Goal: Task Accomplishment & Management: Manage account settings

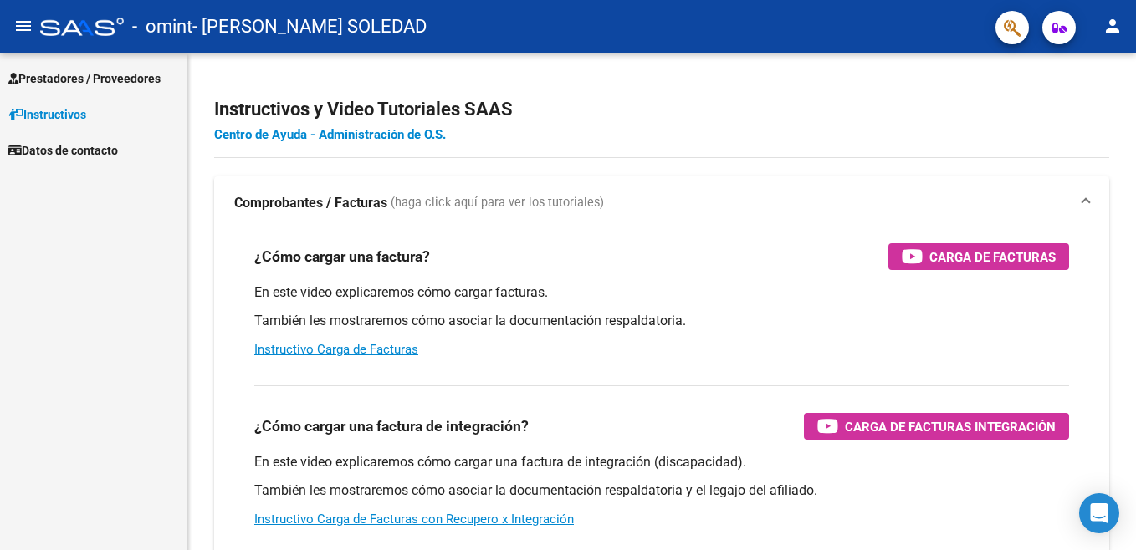
click at [71, 78] on span "Prestadores / Proveedores" at bounding box center [84, 78] width 152 height 18
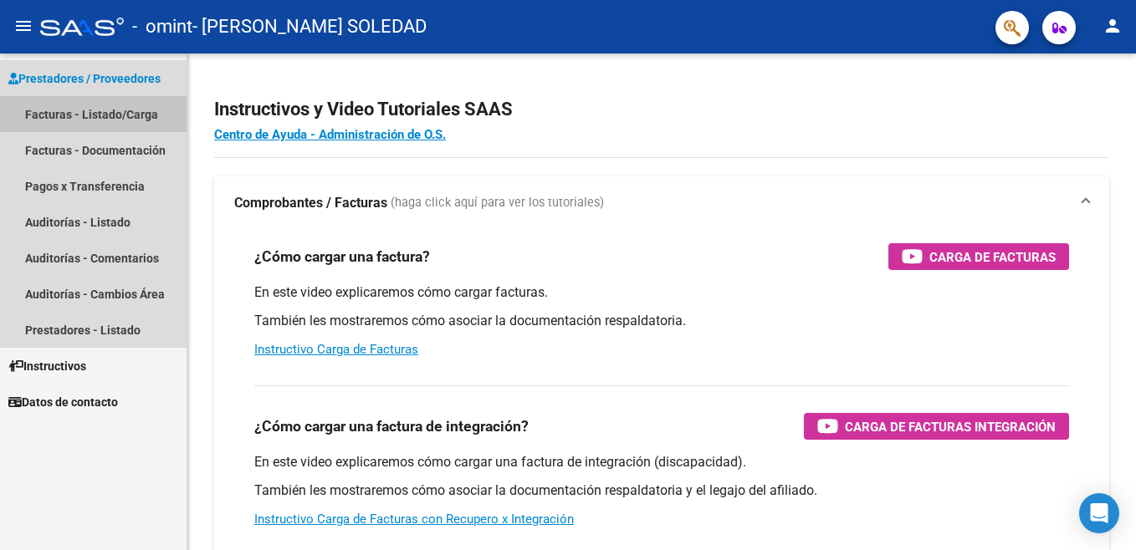
click at [85, 116] on link "Facturas - Listado/Carga" at bounding box center [93, 114] width 187 height 36
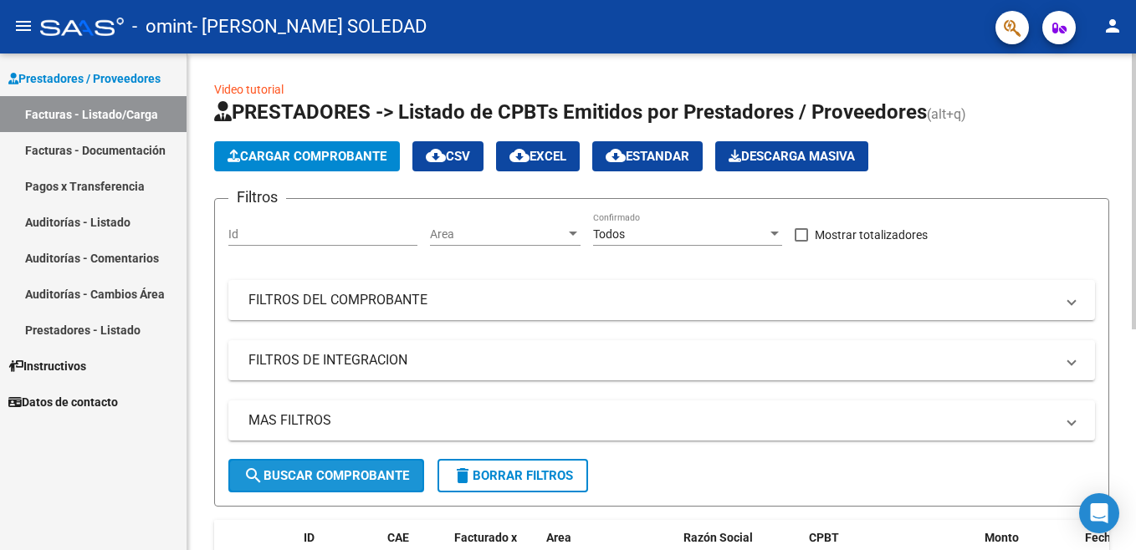
click at [363, 471] on span "search Buscar Comprobante" at bounding box center [326, 475] width 166 height 15
drag, startPoint x: 1131, startPoint y: 174, endPoint x: 1135, endPoint y: 391, distance: 217.5
click at [1135, 391] on html "menu - omint - [PERSON_NAME] SOLEDAD person Prestadores / Proveedores Facturas …" at bounding box center [568, 275] width 1136 height 550
click at [1135, 322] on html "menu - omint - [PERSON_NAME] SOLEDAD person Prestadores / Proveedores Facturas …" at bounding box center [568, 275] width 1136 height 550
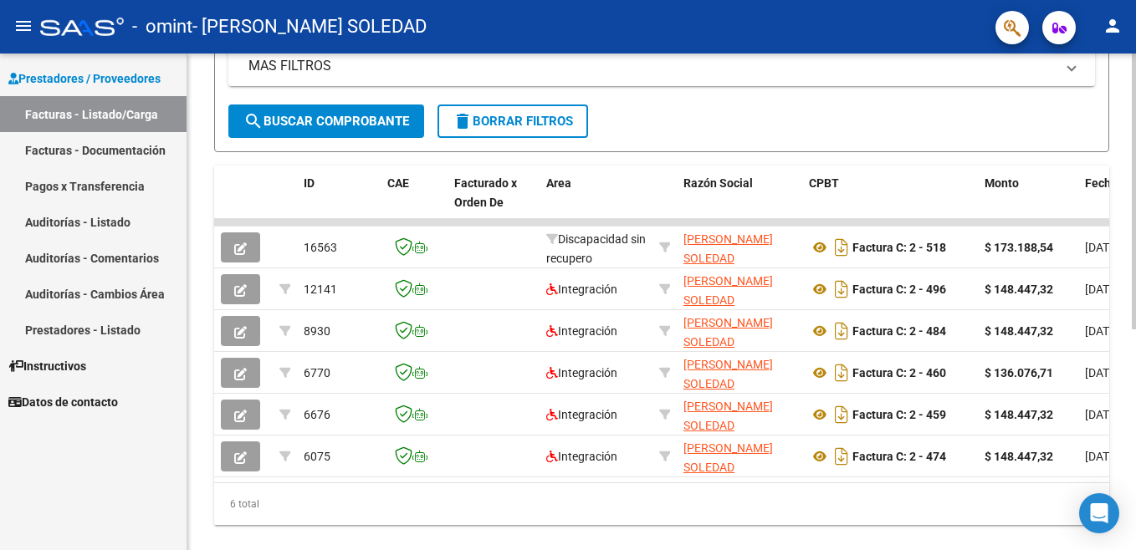
click at [1135, 520] on html "menu - omint - [PERSON_NAME] SOLEDAD person Prestadores / Proveedores Facturas …" at bounding box center [568, 275] width 1136 height 550
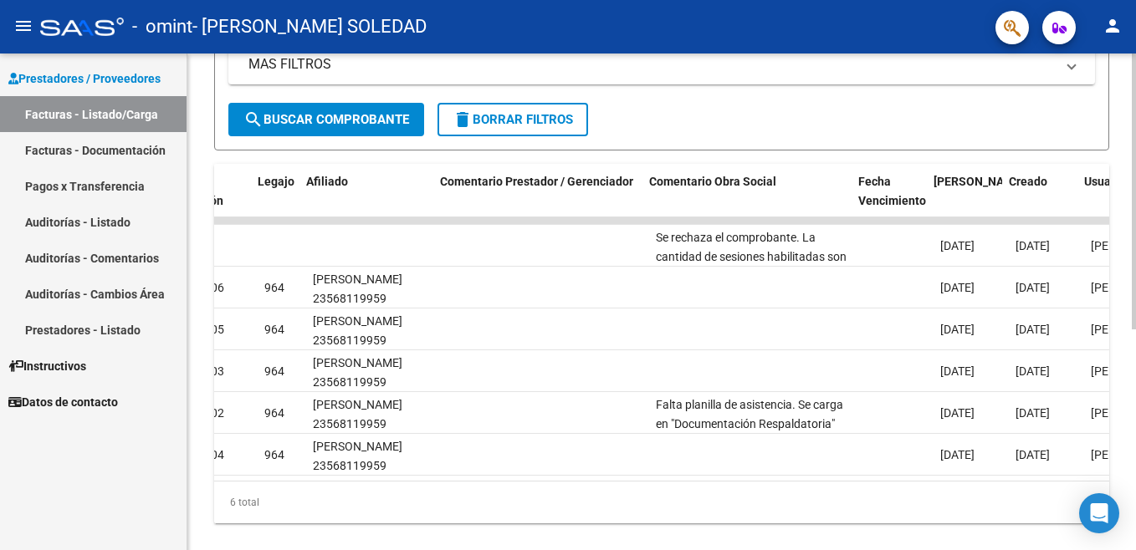
scroll to position [0, 2228]
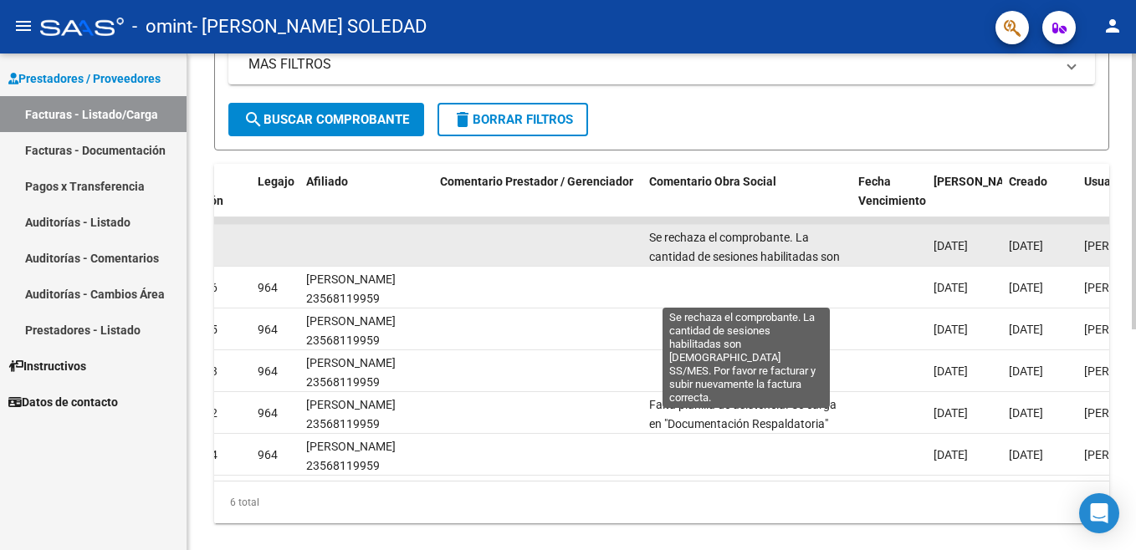
click at [751, 249] on span "Se rechaza el comprobante. La cantidad de sesiones habilitadas son [DEMOGRAPHIC…" at bounding box center [744, 276] width 191 height 90
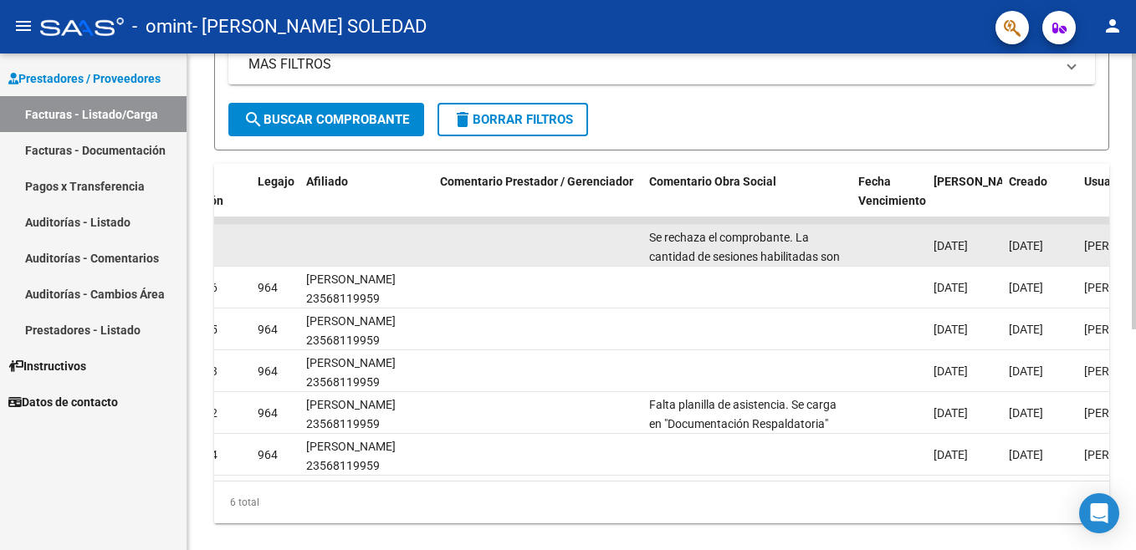
click at [751, 249] on span "Se rechaza el comprobante. La cantidad de sesiones habilitadas son [DEMOGRAPHIC…" at bounding box center [744, 276] width 191 height 90
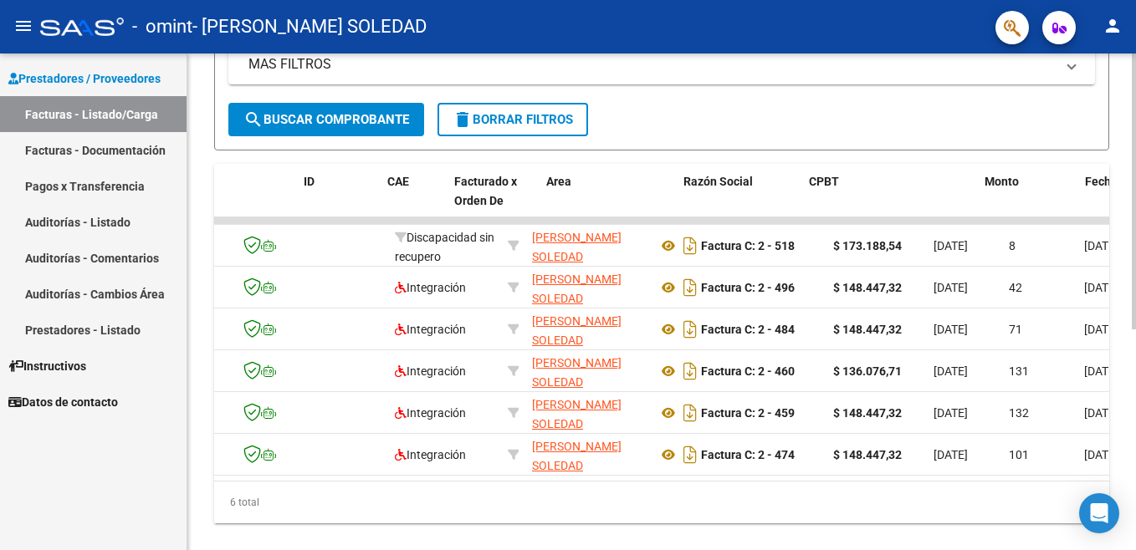
scroll to position [0, 0]
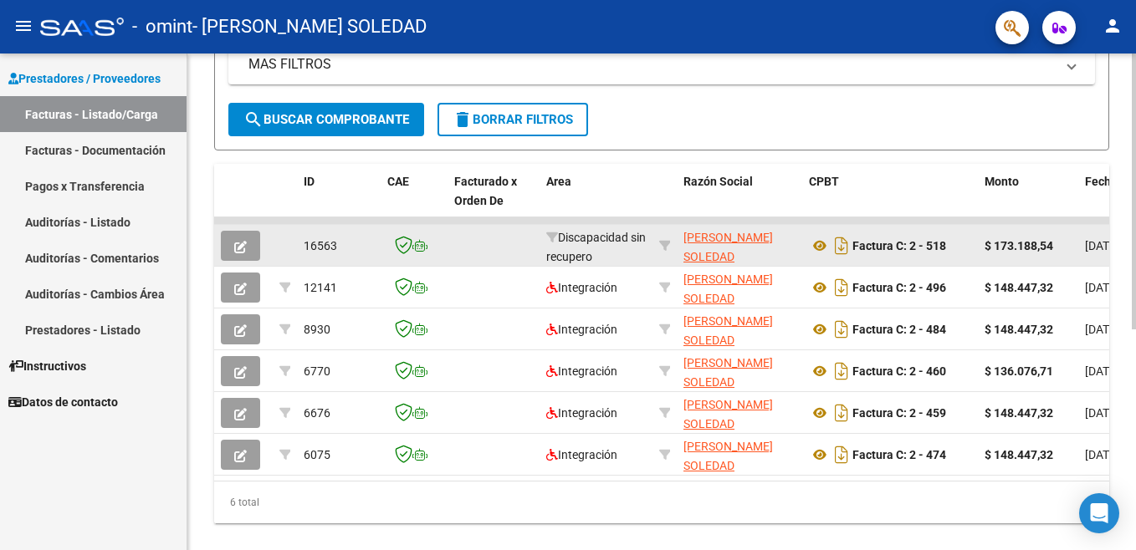
click at [243, 247] on icon "button" at bounding box center [240, 247] width 13 height 13
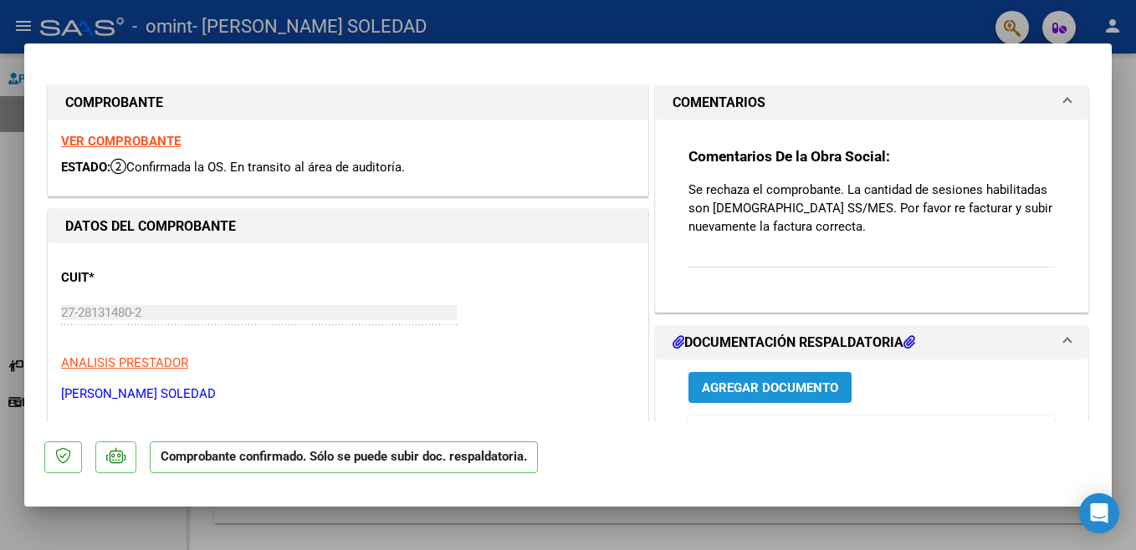
click at [782, 386] on span "Agregar Documento" at bounding box center [770, 388] width 136 height 15
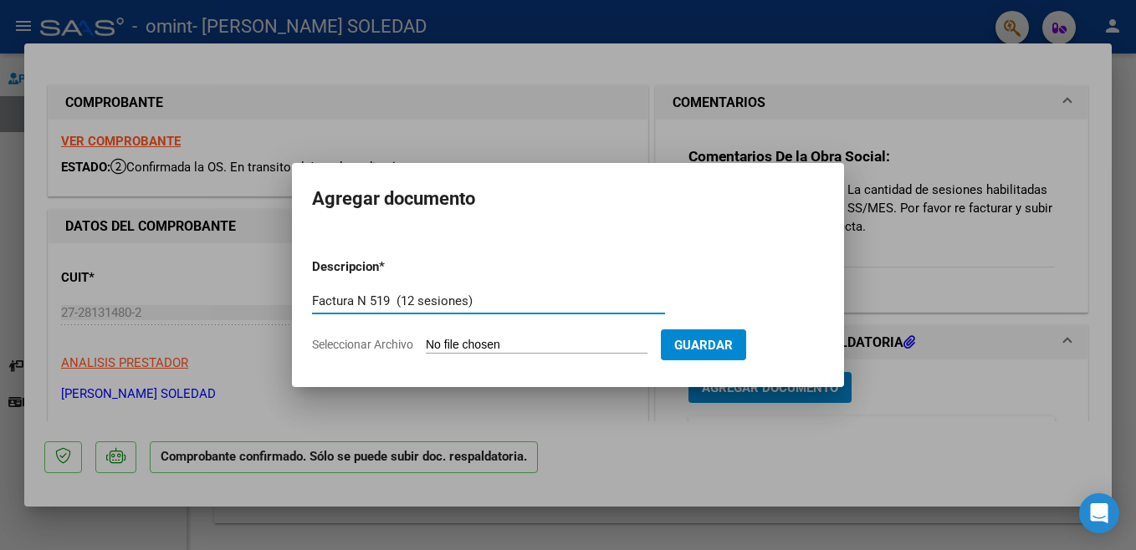
type input "Factura N 519 (12 sesiones)"
click at [492, 345] on input "Seleccionar Archivo" at bounding box center [537, 346] width 222 height 16
type input "C:\fakepath\27281314802_011_00002_00000519.pdf"
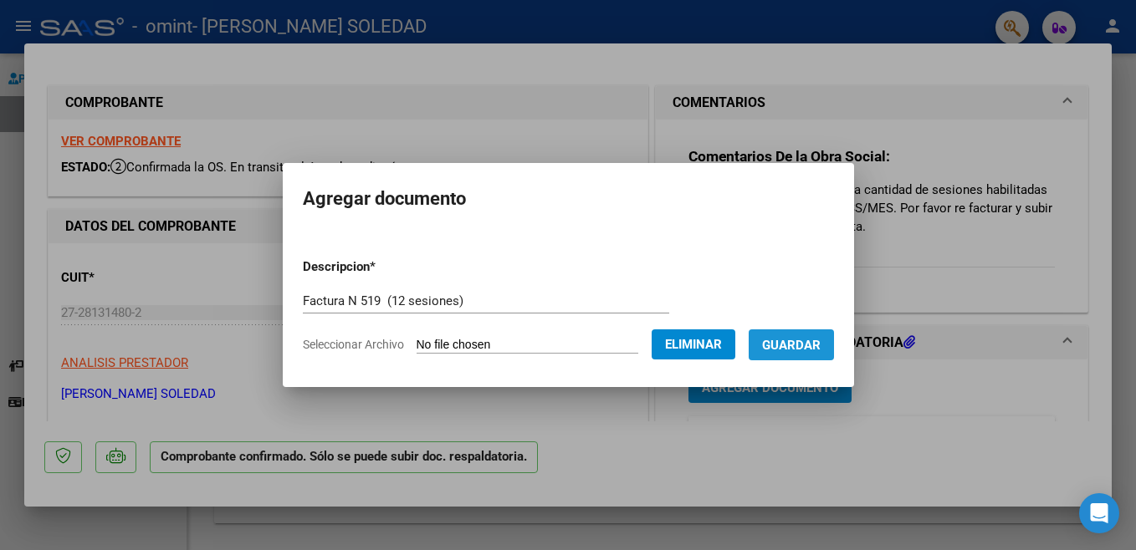
click at [799, 345] on span "Guardar" at bounding box center [791, 345] width 59 height 15
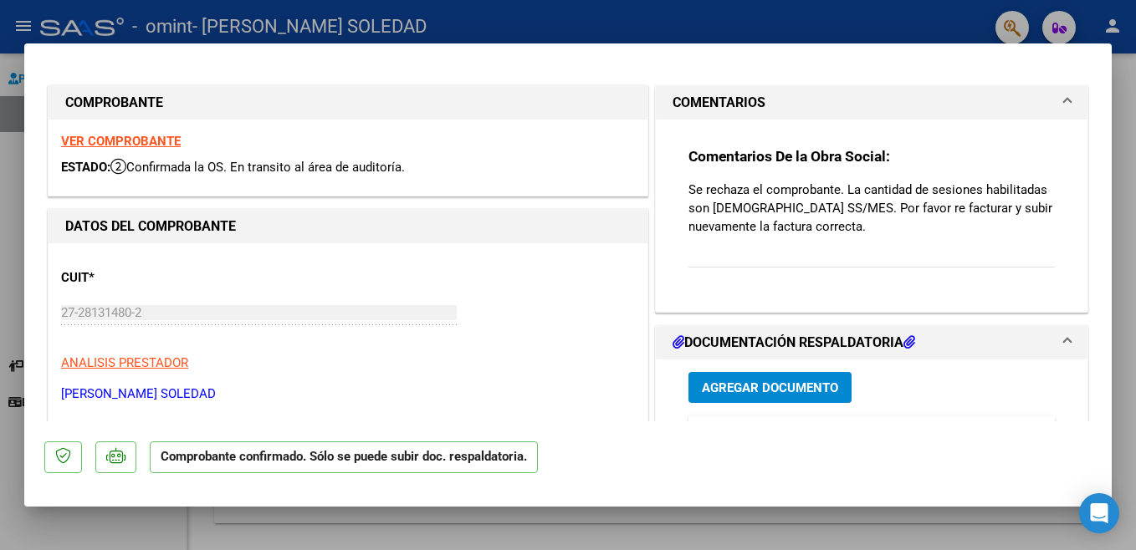
click at [125, 133] on div "VER COMPROBANTE ESTADO: Confirmada la OS. En transito al área de auditoría." at bounding box center [348, 158] width 599 height 76
click at [125, 134] on strong "VER COMPROBANTE" at bounding box center [121, 141] width 120 height 15
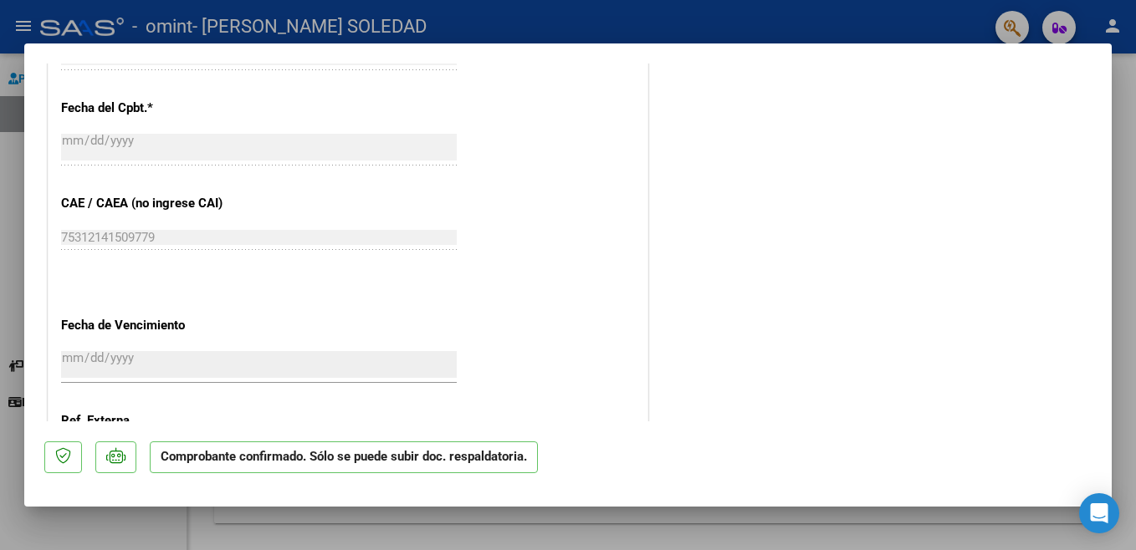
scroll to position [917, 0]
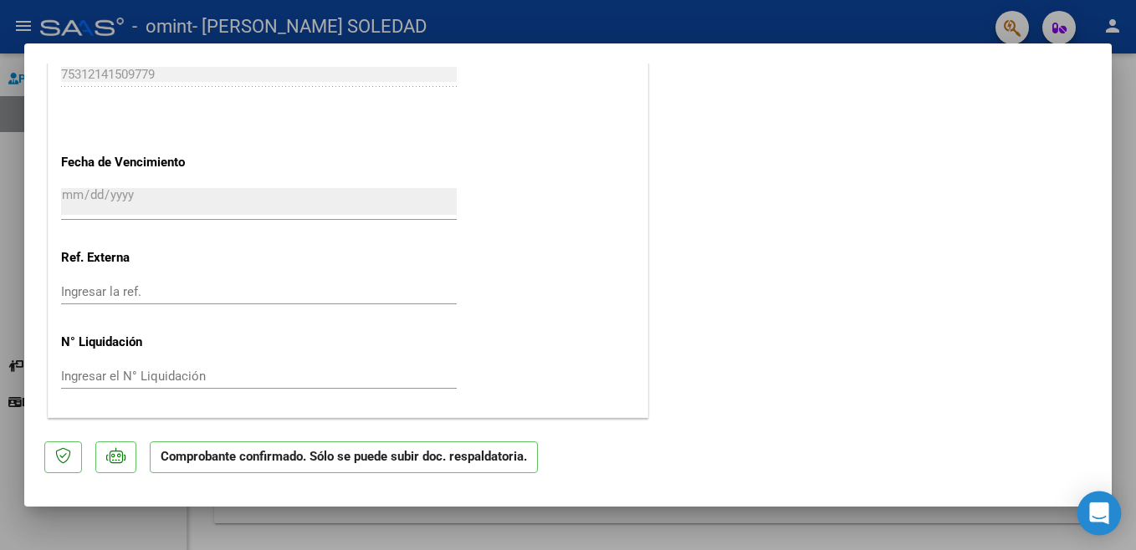
click at [1102, 529] on div "Open Intercom Messenger" at bounding box center [1099, 514] width 44 height 44
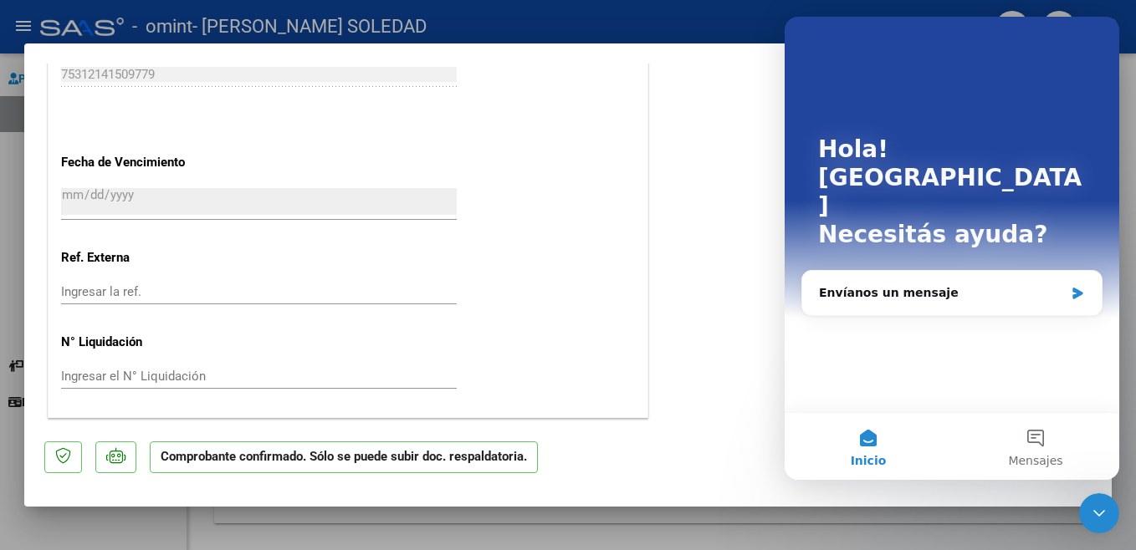
scroll to position [0, 0]
click at [1025, 436] on button "Mensajes" at bounding box center [1035, 446] width 167 height 67
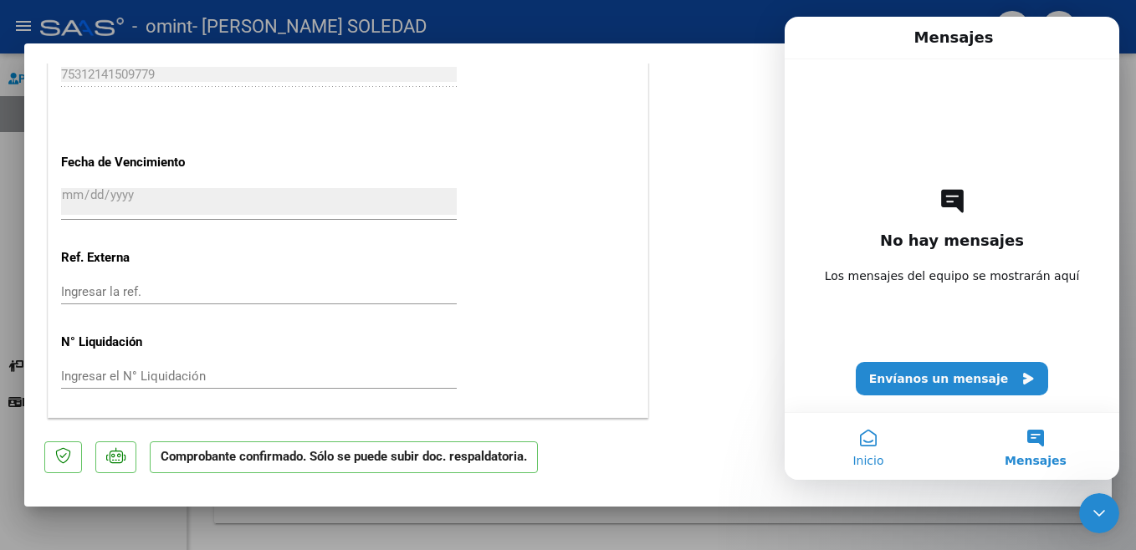
click at [874, 438] on button "Inicio" at bounding box center [868, 446] width 167 height 67
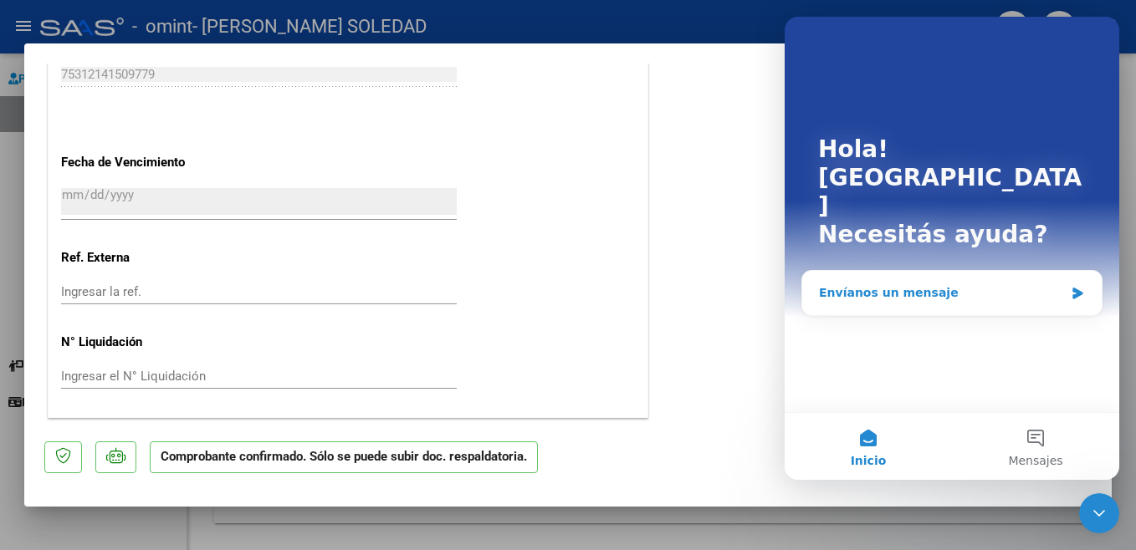
click at [859, 284] on div "Envíanos un mensaje" at bounding box center [941, 293] width 245 height 18
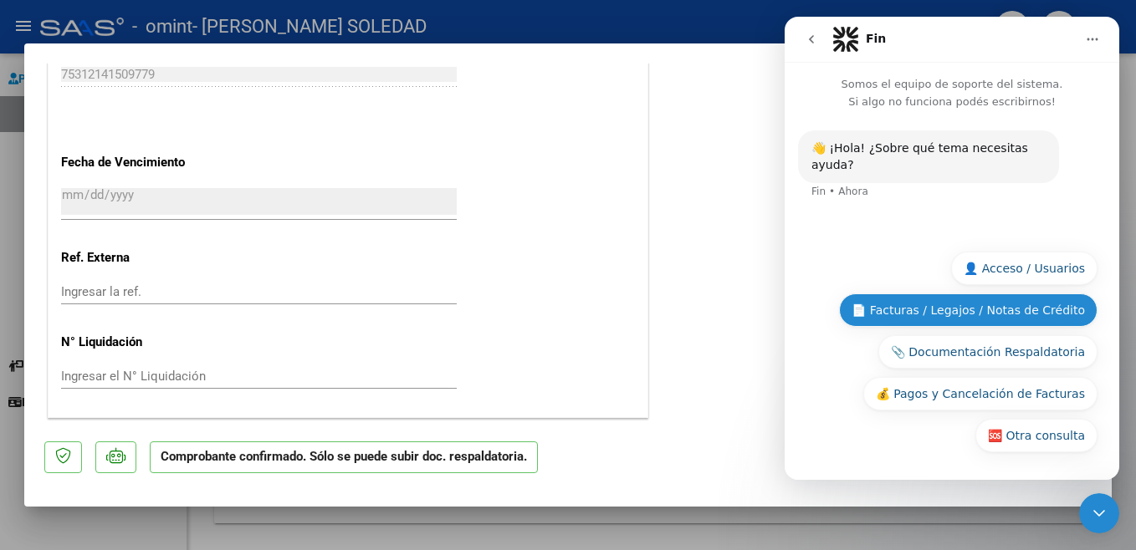
click at [931, 304] on button "📄 Facturas / Legajos / Notas de Crédito" at bounding box center [968, 310] width 258 height 33
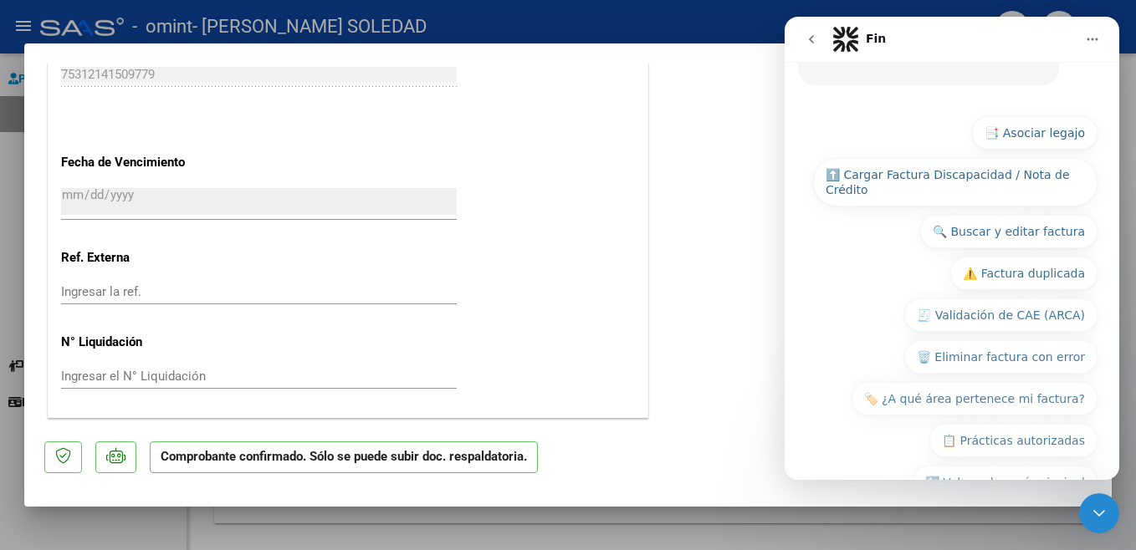
scroll to position [278, 0]
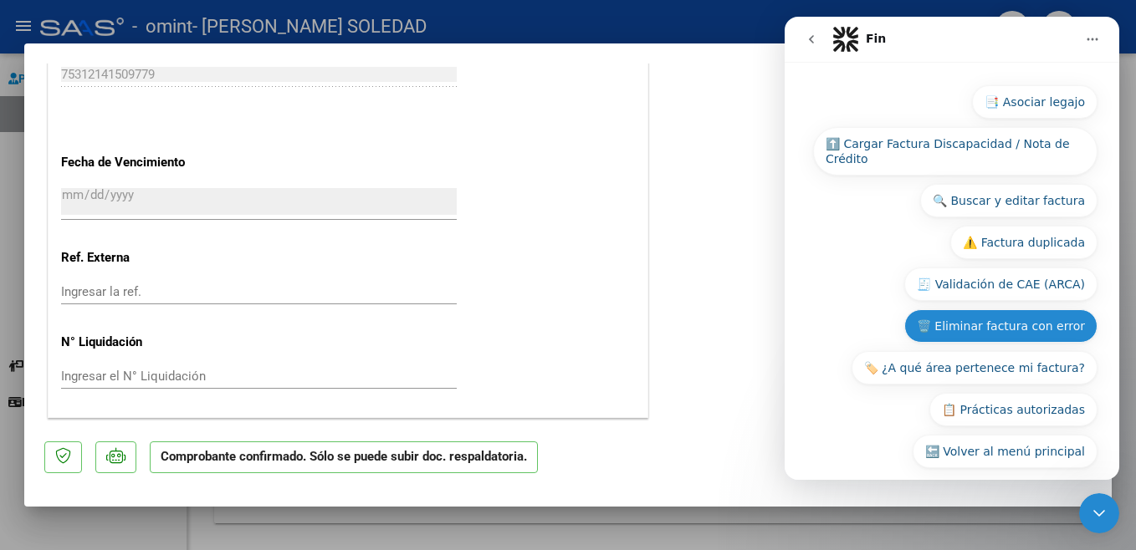
click at [1014, 316] on button "🗑️ Eliminar factura con error" at bounding box center [1000, 325] width 193 height 33
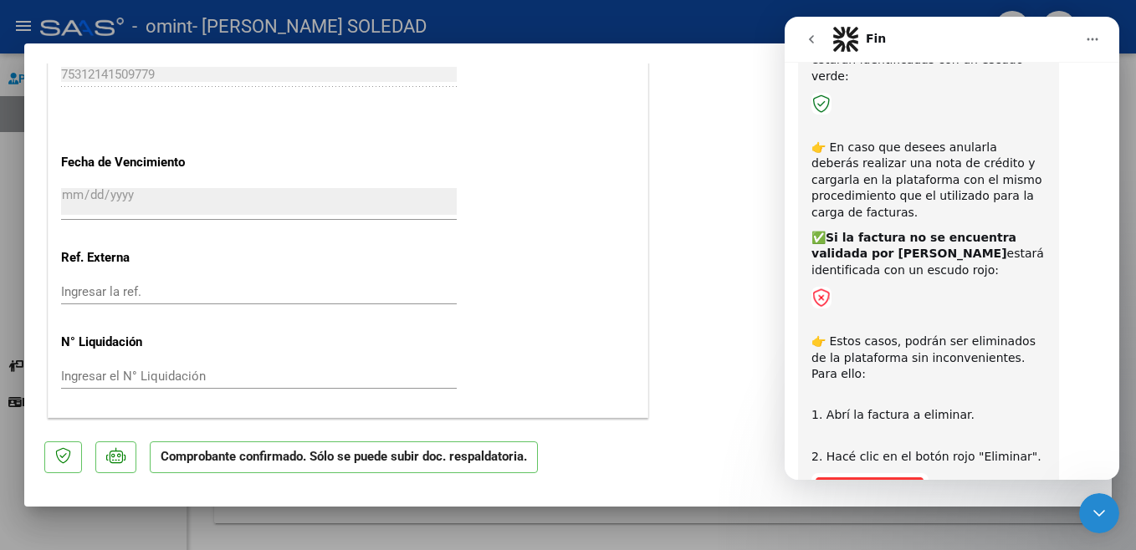
scroll to position [523, 0]
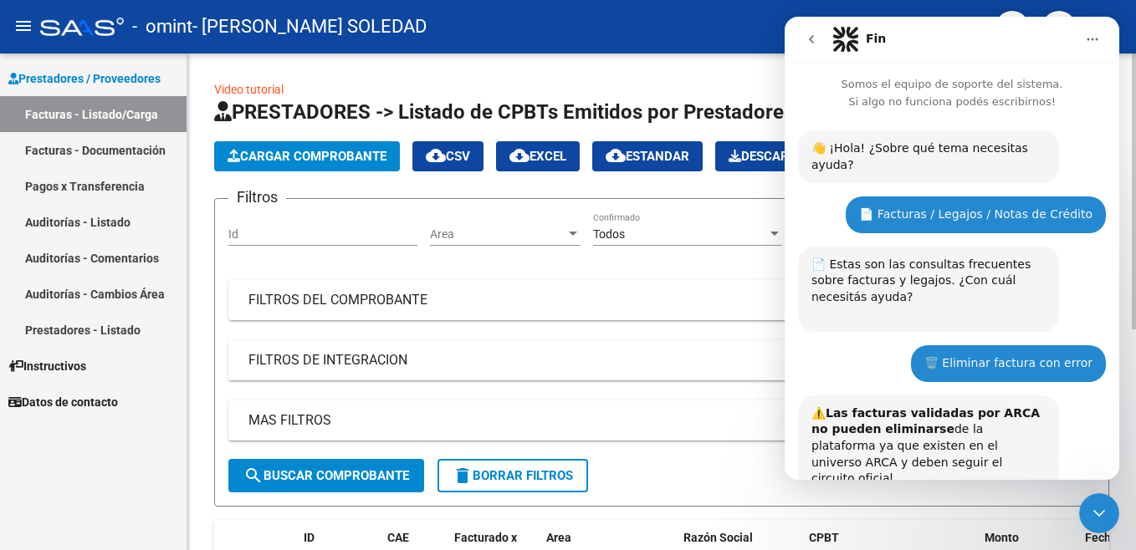
scroll to position [523, 0]
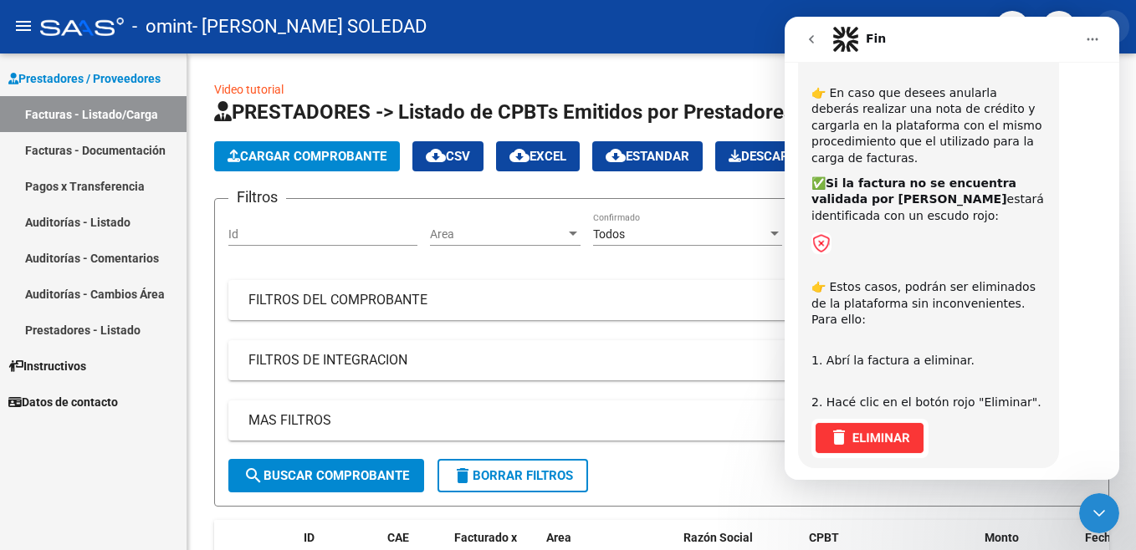
click at [1126, 20] on button "person" at bounding box center [1112, 26] width 33 height 33
click at [564, 310] on div at bounding box center [568, 275] width 1136 height 550
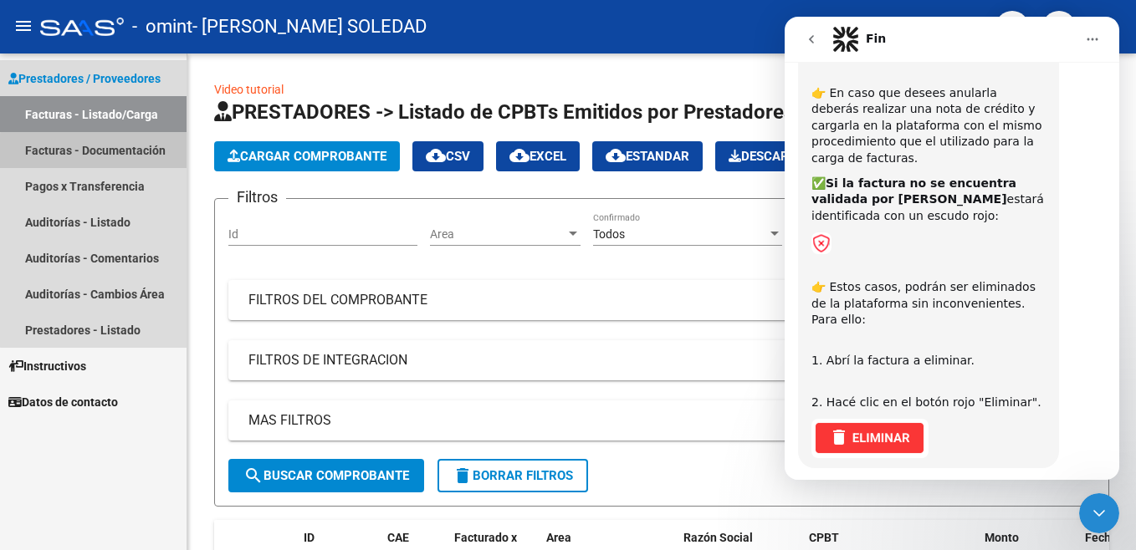
click at [118, 153] on link "Facturas - Documentación" at bounding box center [93, 150] width 187 height 36
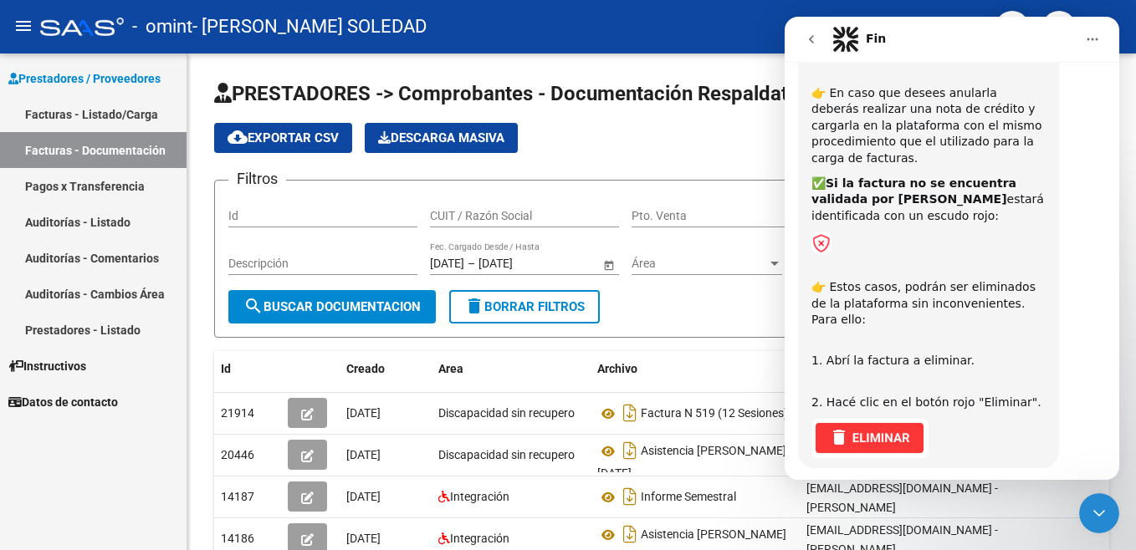
click at [1038, 499] on button "⏭️ Continuar" at bounding box center [1047, 515] width 100 height 33
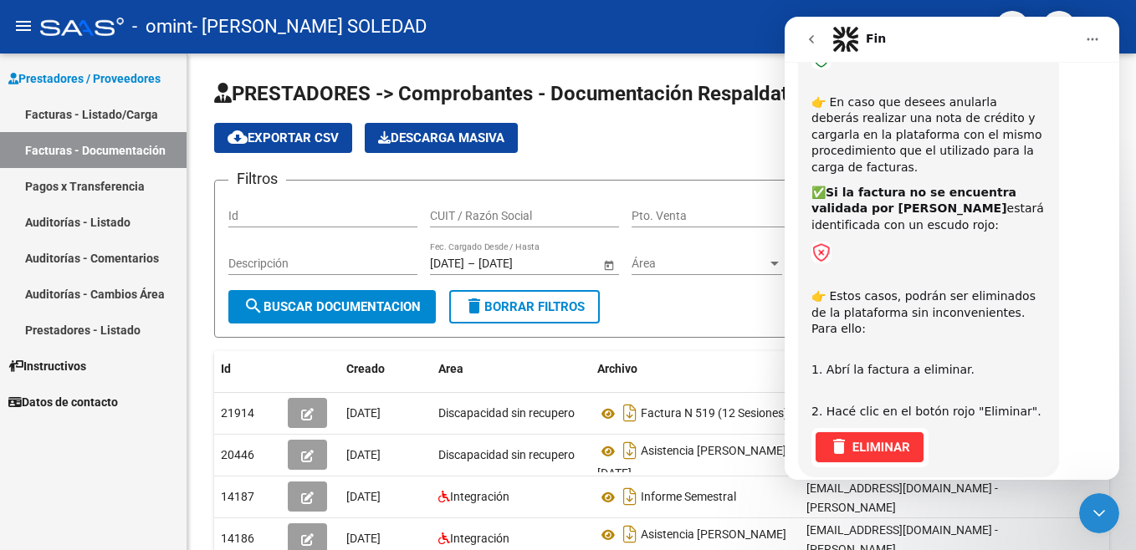
scroll to position [568, 0]
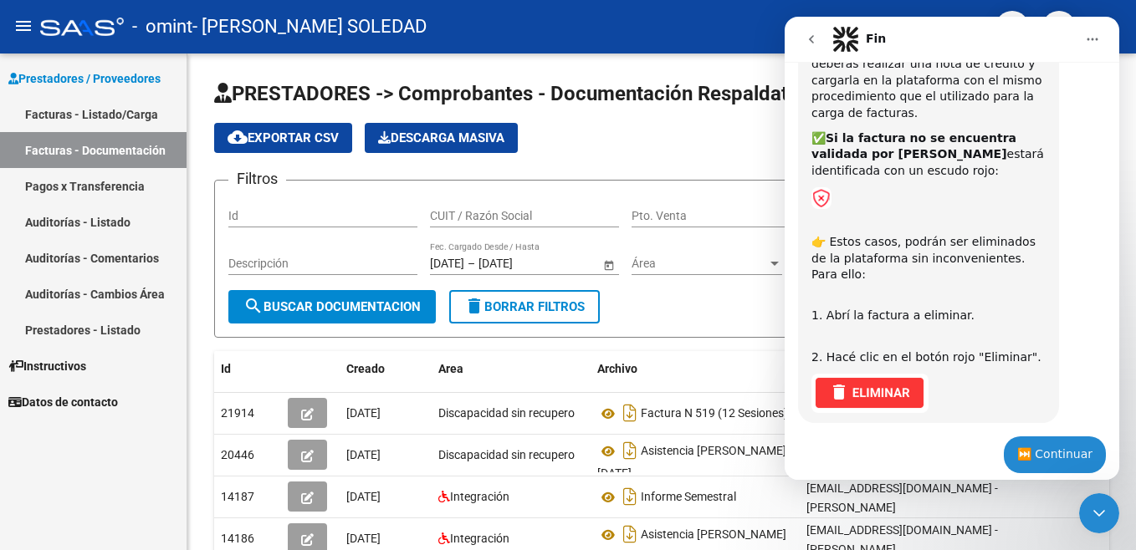
click at [1052, 483] on div "Escribiendo" at bounding box center [952, 515] width 308 height 64
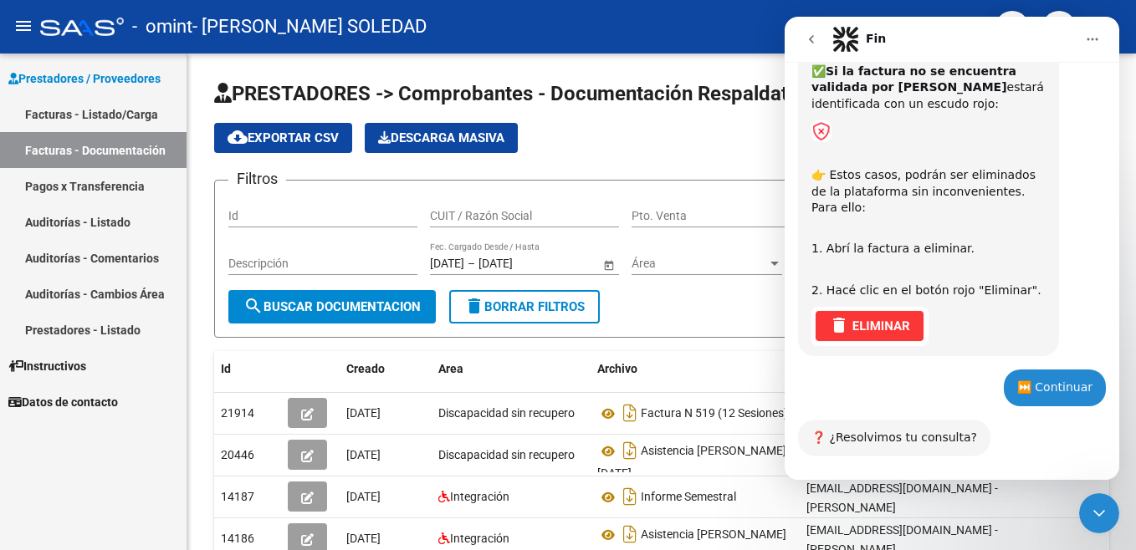
scroll to position [662, 0]
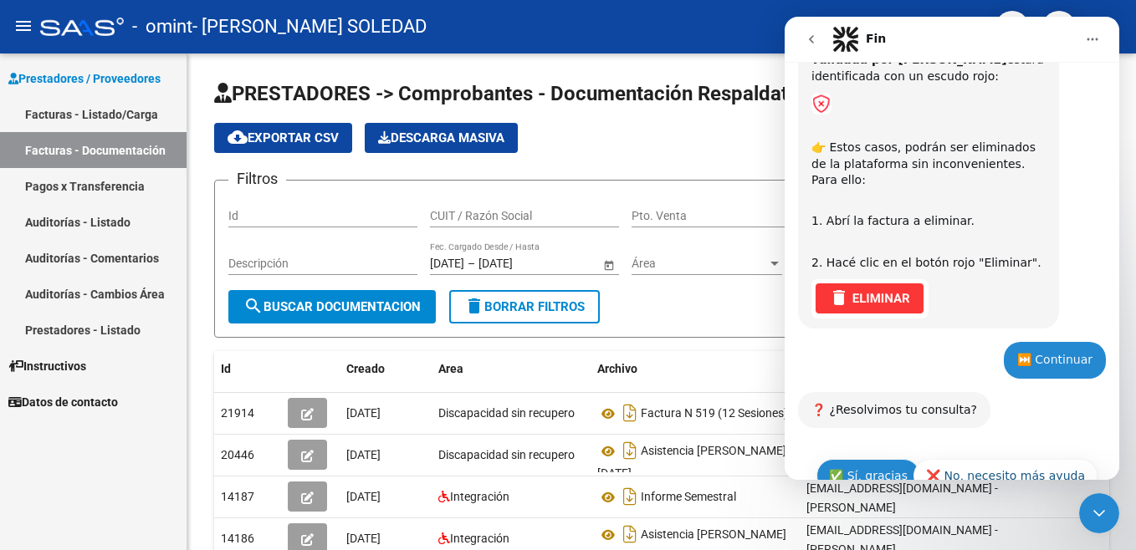
click at [869, 459] on button "✅ Sí, gracias" at bounding box center [868, 475] width 104 height 33
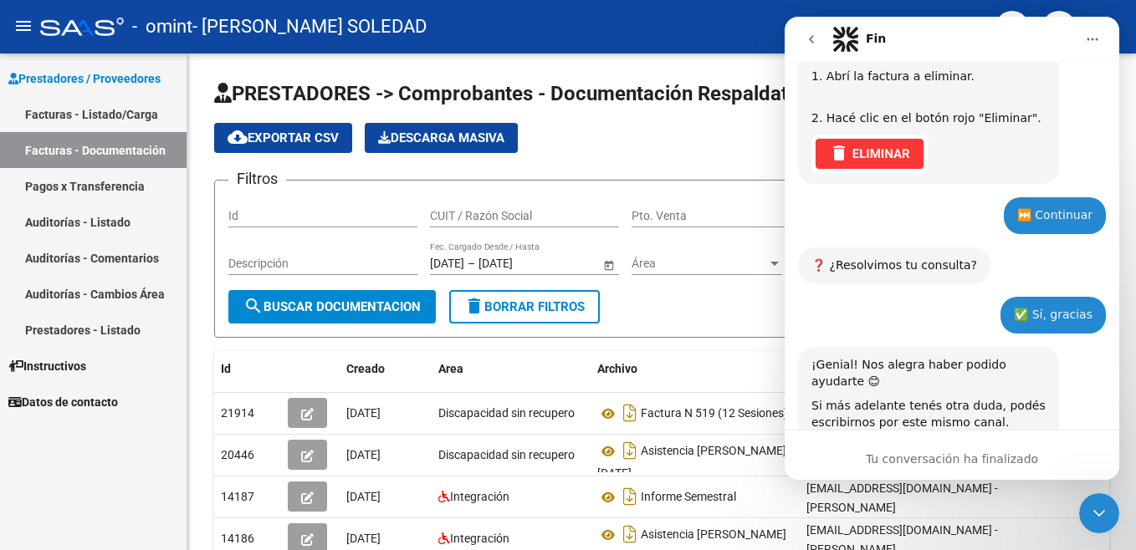
scroll to position [812, 0]
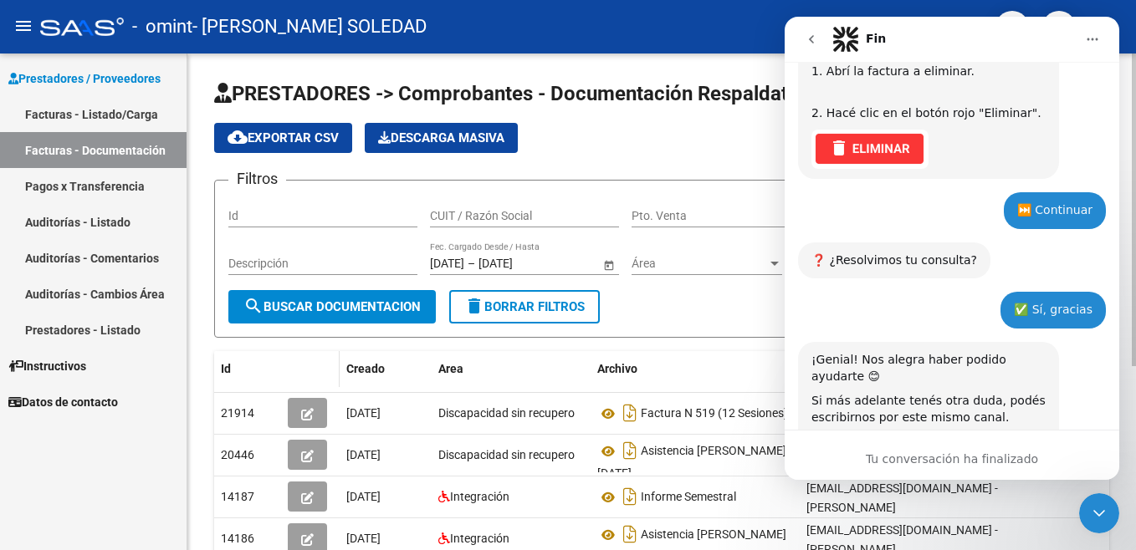
click at [293, 363] on datatable-header-cell at bounding box center [310, 369] width 59 height 36
click at [114, 188] on link "Pagos x Transferencia" at bounding box center [93, 186] width 187 height 36
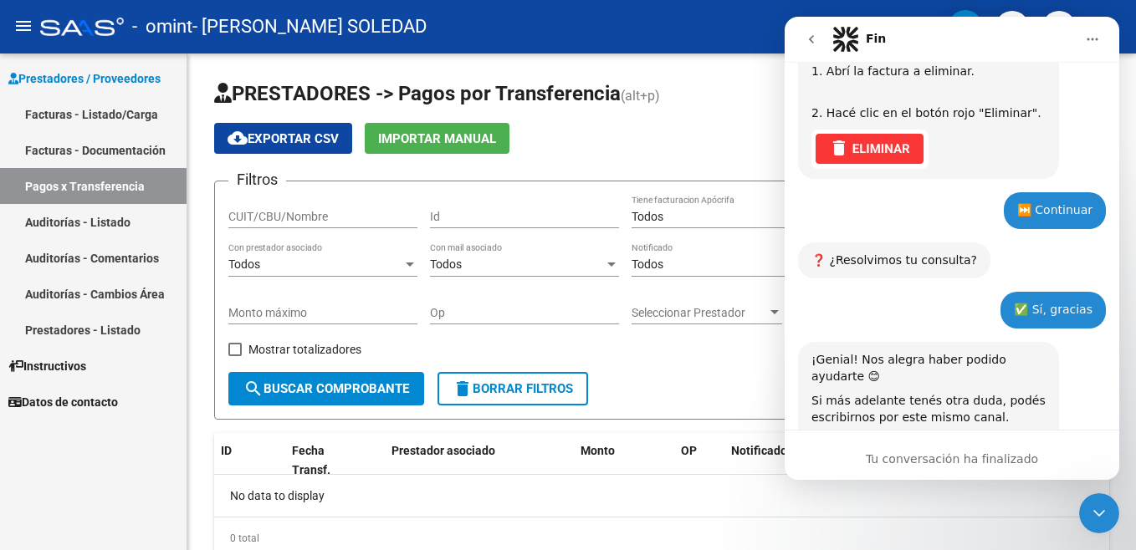
click at [1105, 506] on icon "Cerrar Intercom Messenger" at bounding box center [1099, 514] width 20 height 20
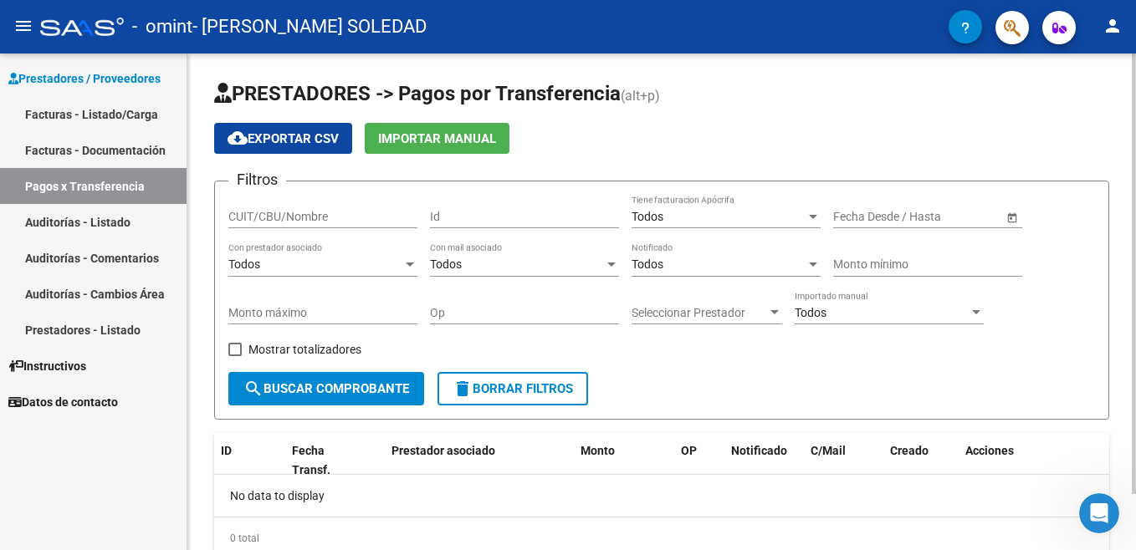
scroll to position [812, 0]
click at [320, 384] on span "search Buscar Comprobante" at bounding box center [326, 388] width 166 height 15
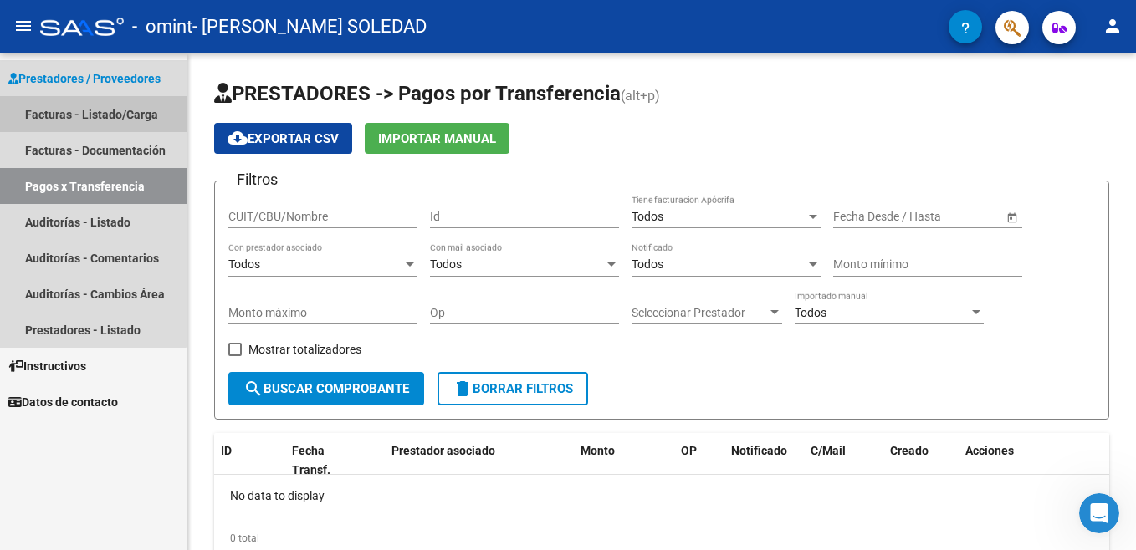
click at [59, 115] on link "Facturas - Listado/Carga" at bounding box center [93, 114] width 187 height 36
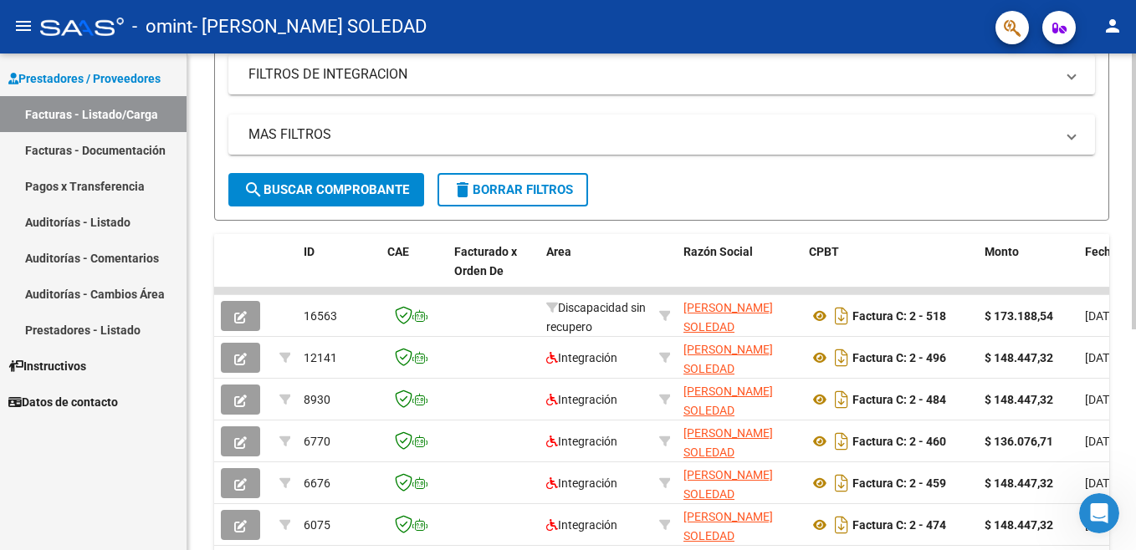
scroll to position [354, 0]
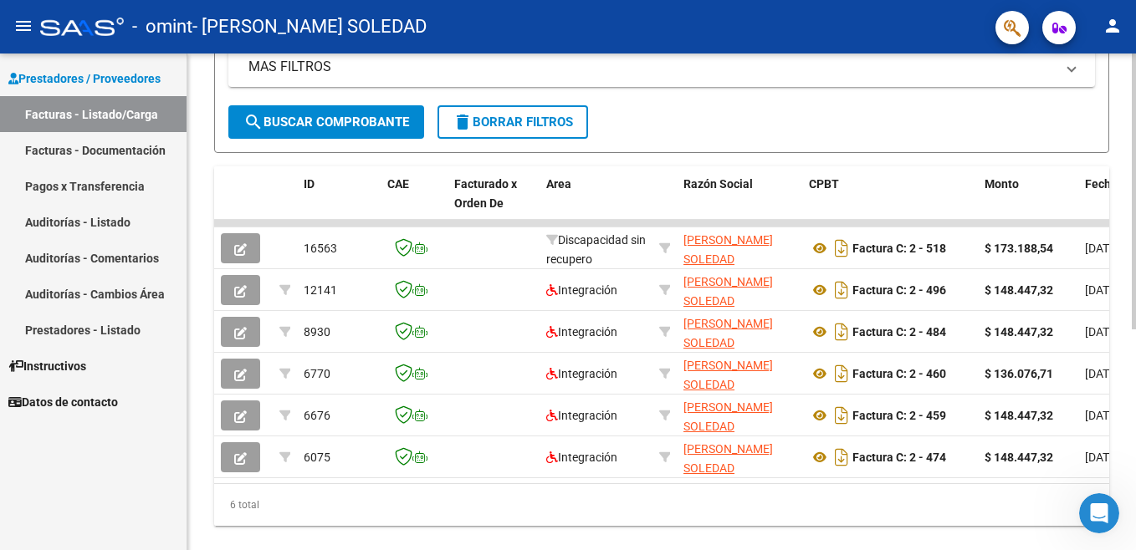
click at [1135, 495] on html "menu - omint - [PERSON_NAME] SOLEDAD person Prestadores / Proveedores Facturas …" at bounding box center [568, 275] width 1136 height 550
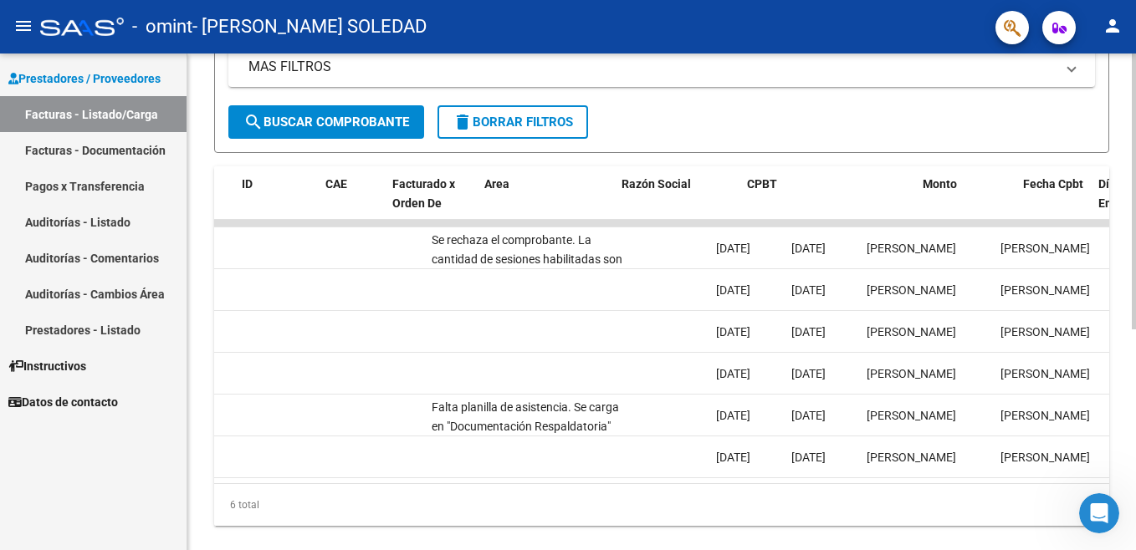
scroll to position [0, 0]
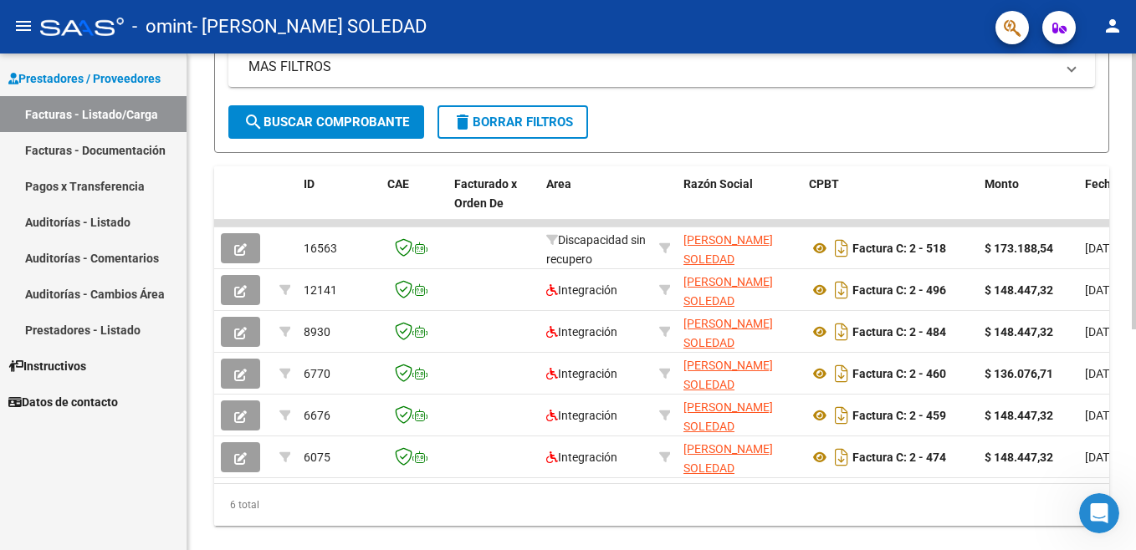
drag, startPoint x: 401, startPoint y: 483, endPoint x: 295, endPoint y: 499, distance: 107.5
click at [295, 499] on div "ID CAE Facturado x Orden De Area Razón Social CPBT Monto Fecha Cpbt Días desde …" at bounding box center [661, 346] width 895 height 360
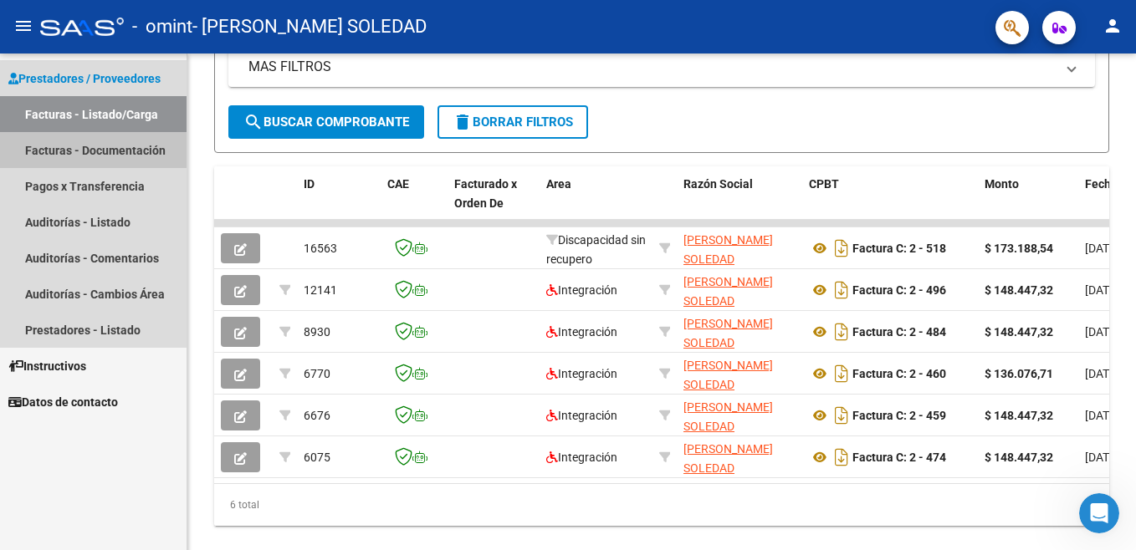
click at [98, 154] on link "Facturas - Documentación" at bounding box center [93, 150] width 187 height 36
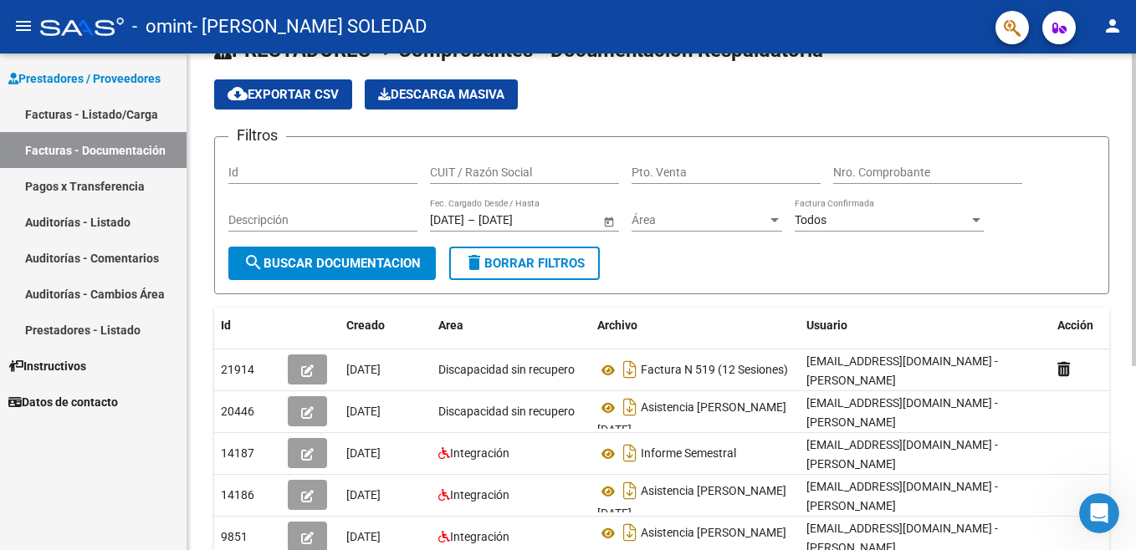
scroll to position [81, 0]
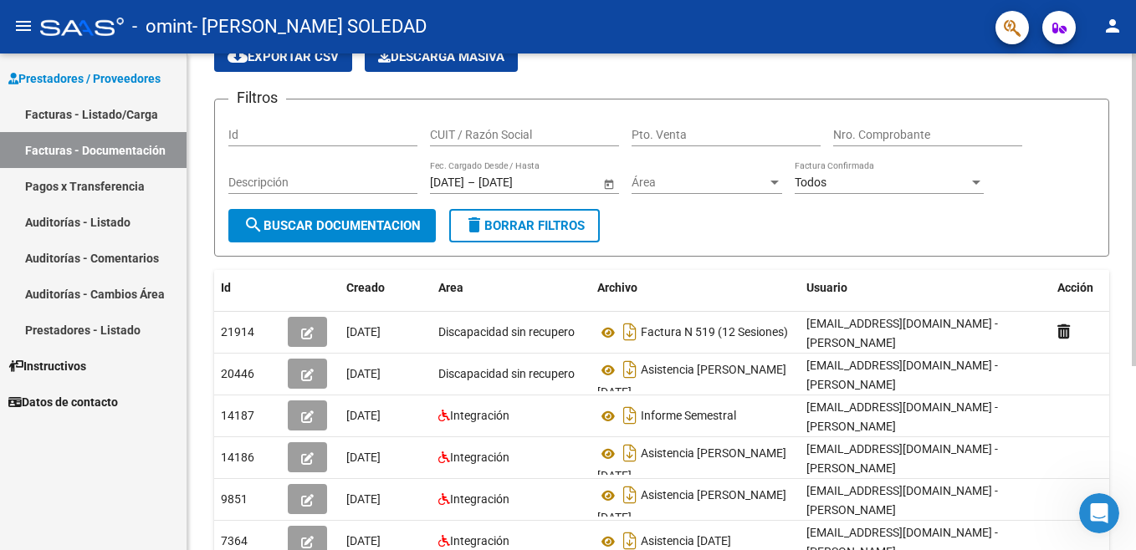
click at [1135, 276] on html "menu - omint - SANABRIA YANINA SOLEDAD person Prestadores / Proveedores Factura…" at bounding box center [568, 275] width 1136 height 550
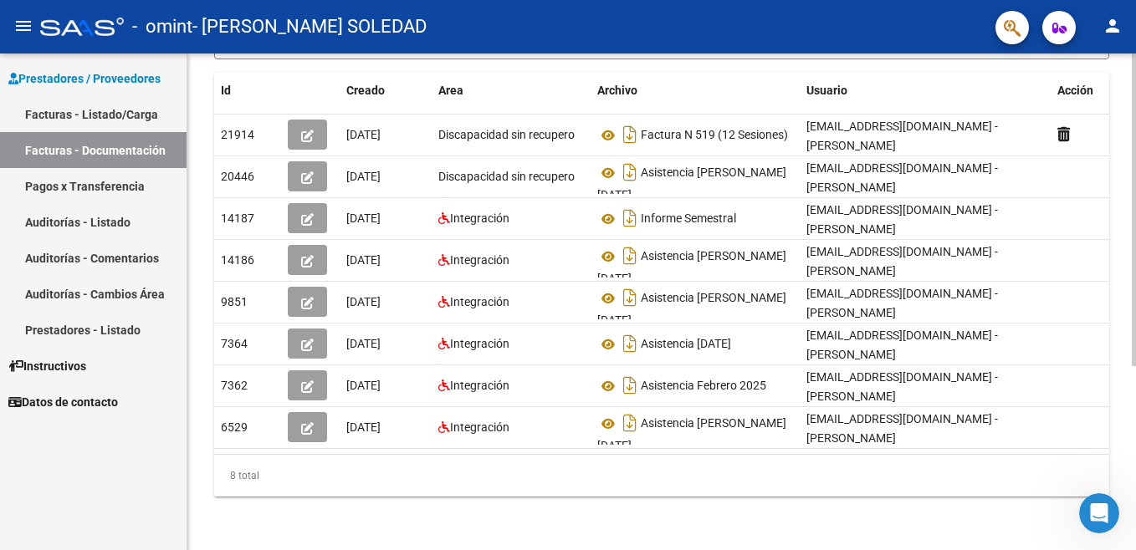
scroll to position [289, 0]
click at [1135, 319] on html "menu - omint - SANABRIA YANINA SOLEDAD person Prestadores / Proveedores Factura…" at bounding box center [568, 275] width 1136 height 550
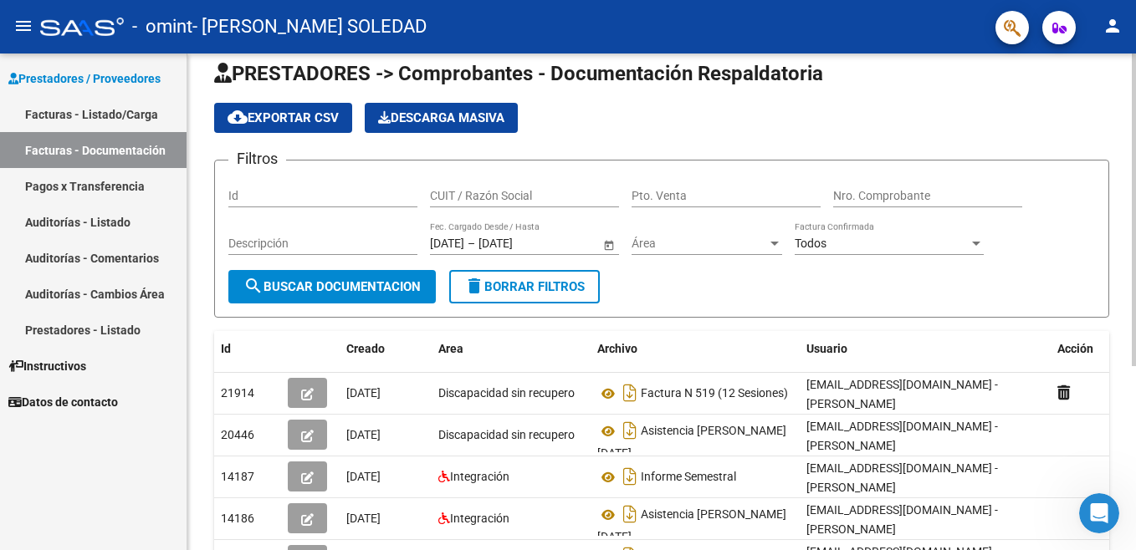
scroll to position [0, 0]
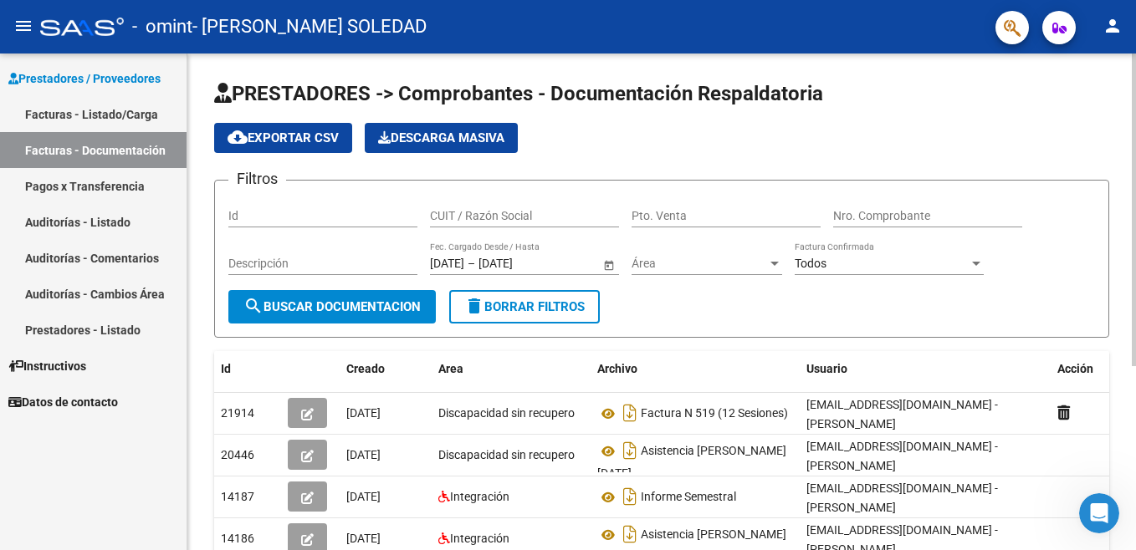
click at [1135, 113] on html "menu - omint - SANABRIA YANINA SOLEDAD person Prestadores / Proveedores Factura…" at bounding box center [568, 275] width 1136 height 550
click at [1135, 55] on html "menu - omint - SANABRIA YANINA SOLEDAD person Prestadores / Proveedores Factura…" at bounding box center [568, 275] width 1136 height 550
click at [1117, 68] on div "PRESTADORES -> Comprobantes - Documentación Respaldatoria cloud_download Export…" at bounding box center [663, 441] width 953 height 775
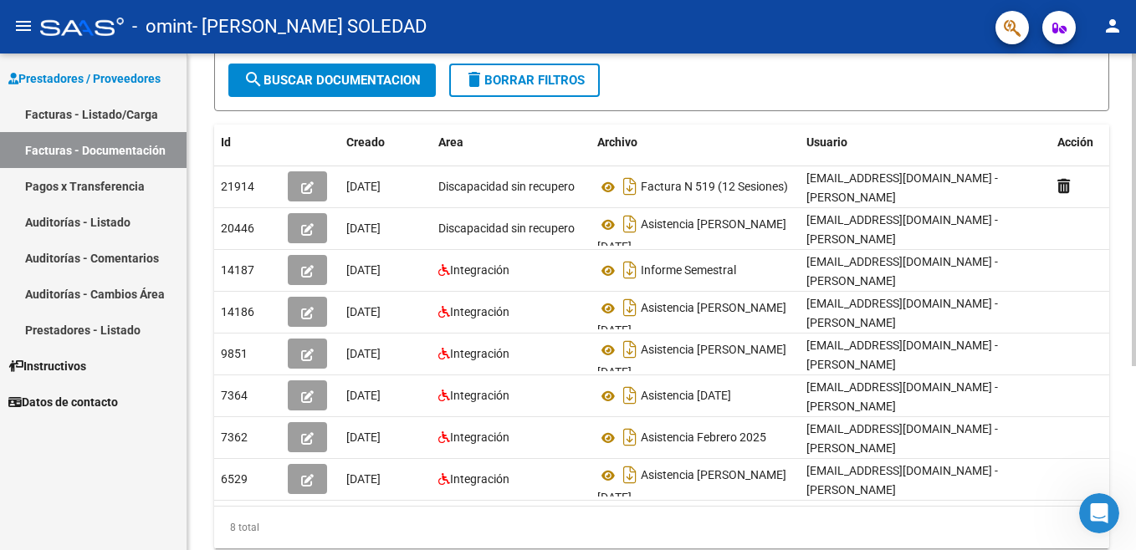
scroll to position [292, 0]
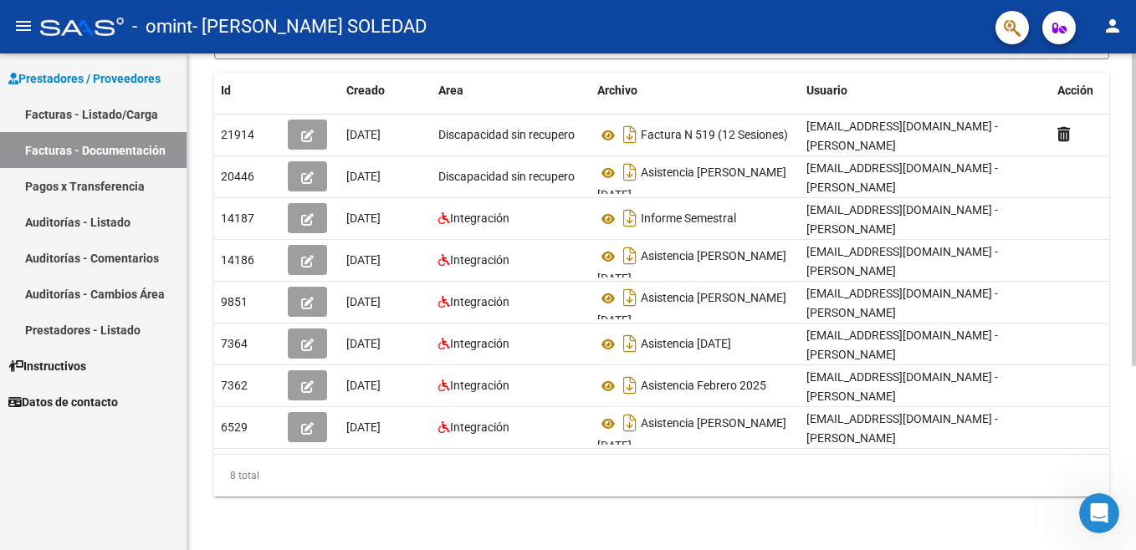
click at [1135, 361] on html "menu - omint - SANABRIA YANINA SOLEDAD person Prestadores / Proveedores Factura…" at bounding box center [568, 275] width 1136 height 550
drag, startPoint x: 535, startPoint y: 437, endPoint x: 608, endPoint y: 443, distance: 73.0
click at [608, 443] on datatable-body "21914 13/08/2025 Discapacidad sin recupero Factura N 519 (12 Sesiones) yssanabr…" at bounding box center [661, 285] width 895 height 340
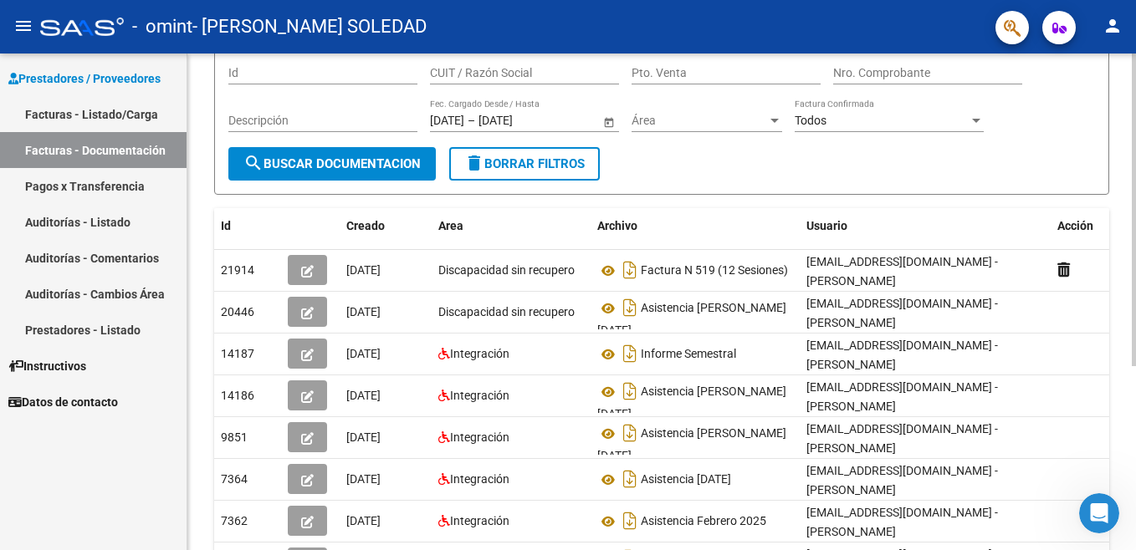
scroll to position [0, 0]
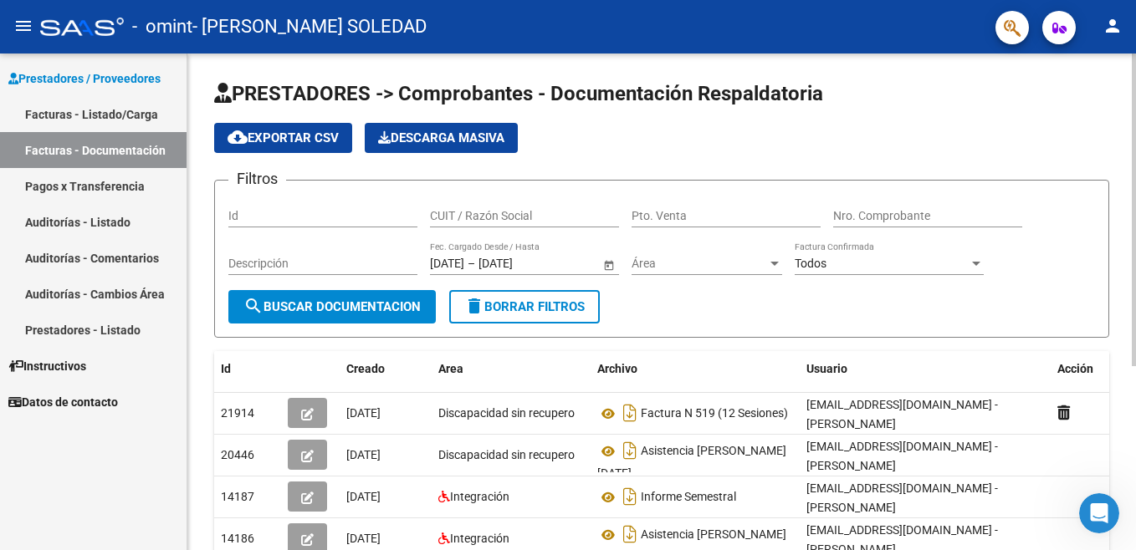
click at [1135, 59] on html "menu - omint - SANABRIA YANINA SOLEDAD person Prestadores / Proveedores Factura…" at bounding box center [568, 275] width 1136 height 550
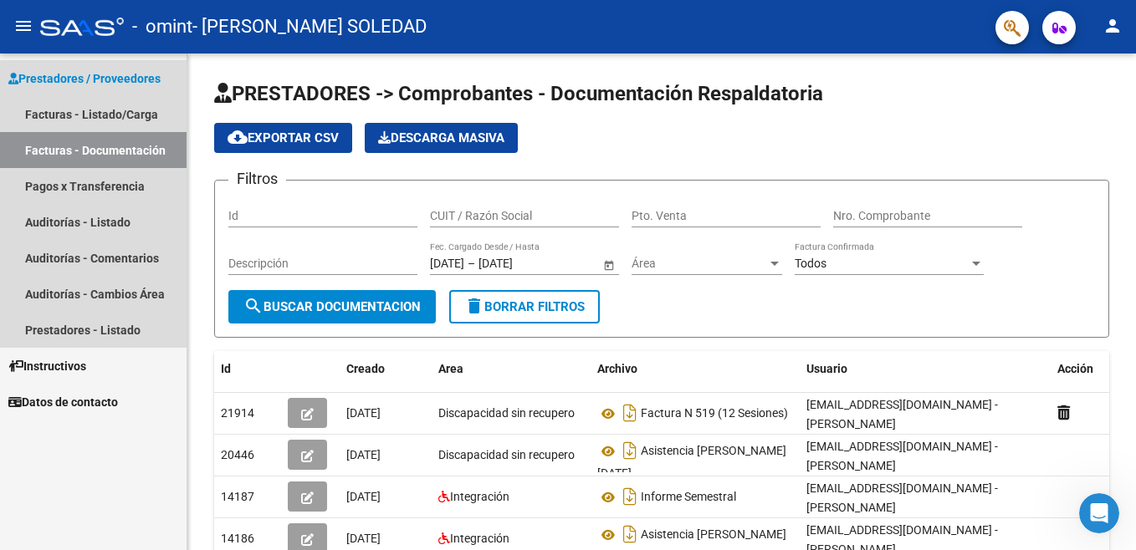
click at [96, 78] on span "Prestadores / Proveedores" at bounding box center [84, 78] width 152 height 18
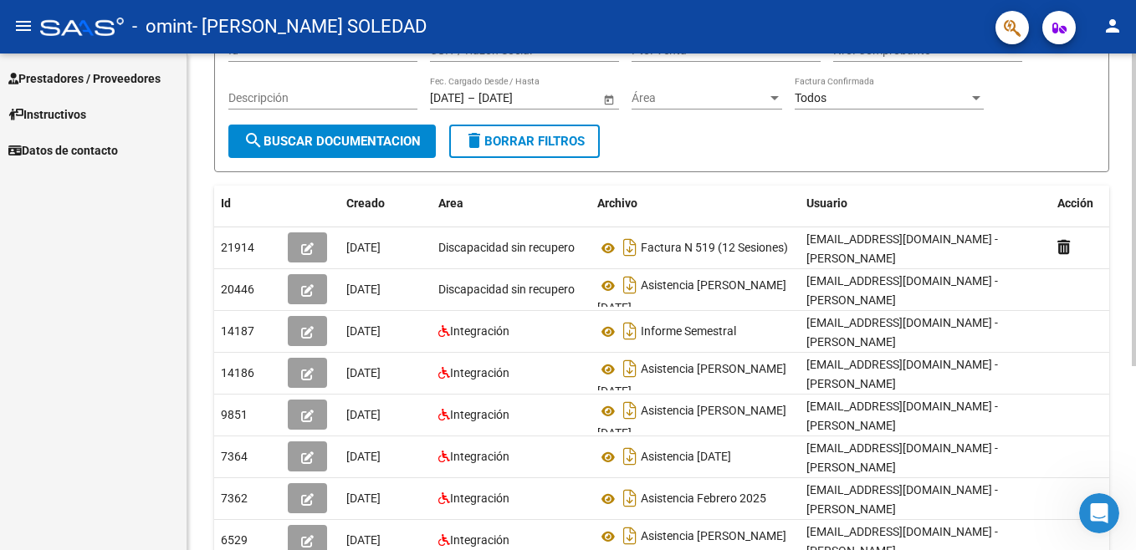
click at [1135, 283] on html "menu - omint - SANABRIA YANINA SOLEDAD person Prestadores / Proveedores Factura…" at bounding box center [568, 275] width 1136 height 550
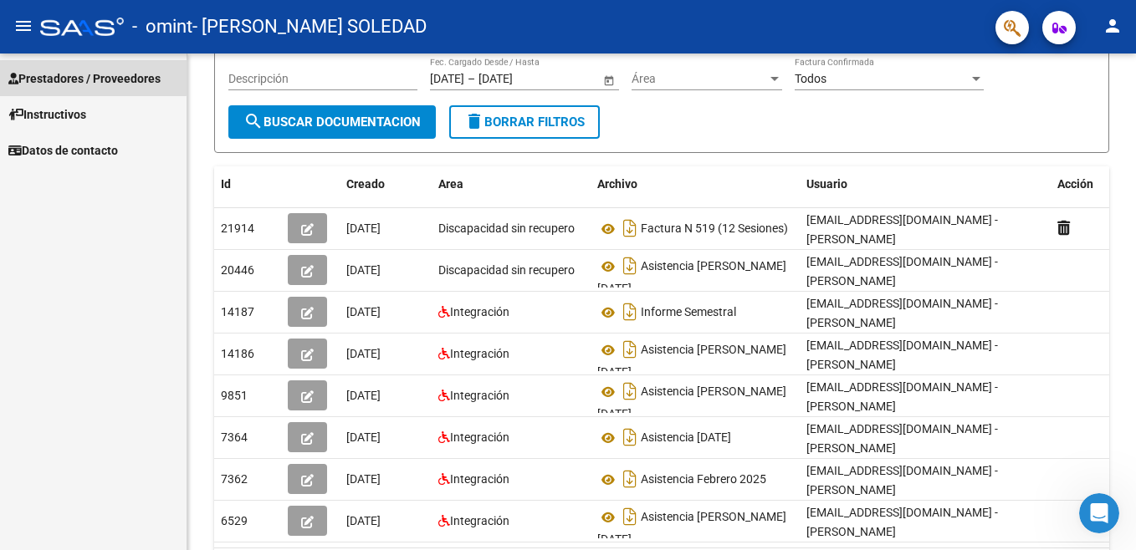
click at [77, 72] on span "Prestadores / Proveedores" at bounding box center [84, 78] width 152 height 18
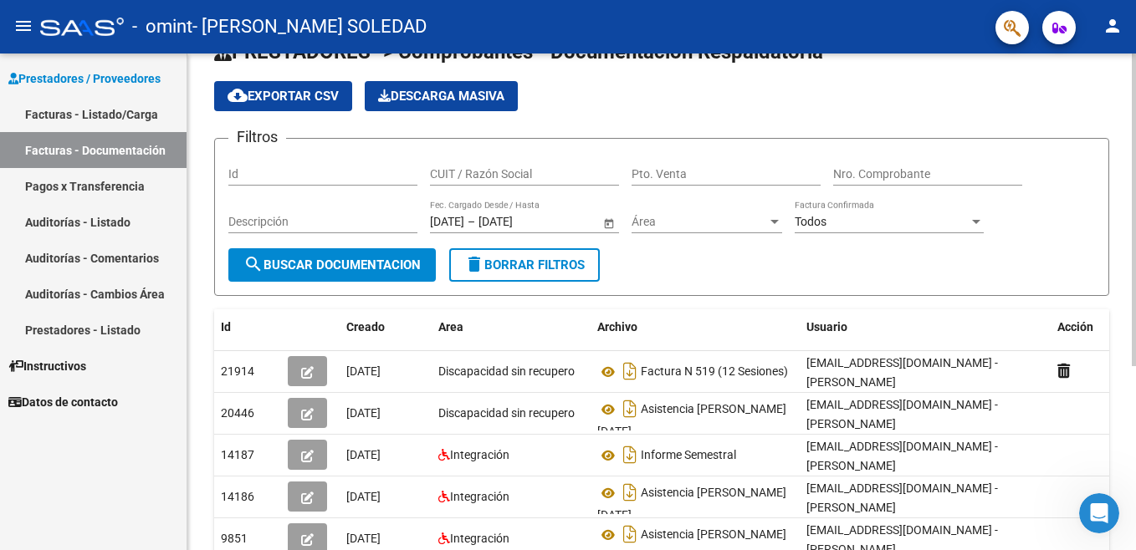
scroll to position [3, 0]
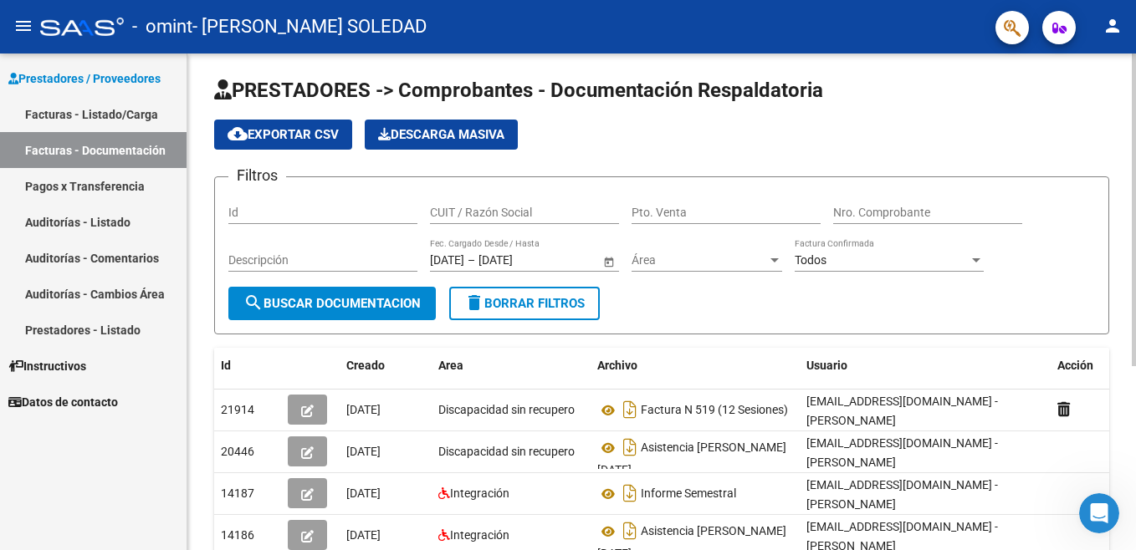
click at [1135, 71] on html "menu - omint - SANABRIA YANINA SOLEDAD person Prestadores / Proveedores Factura…" at bounding box center [568, 275] width 1136 height 550
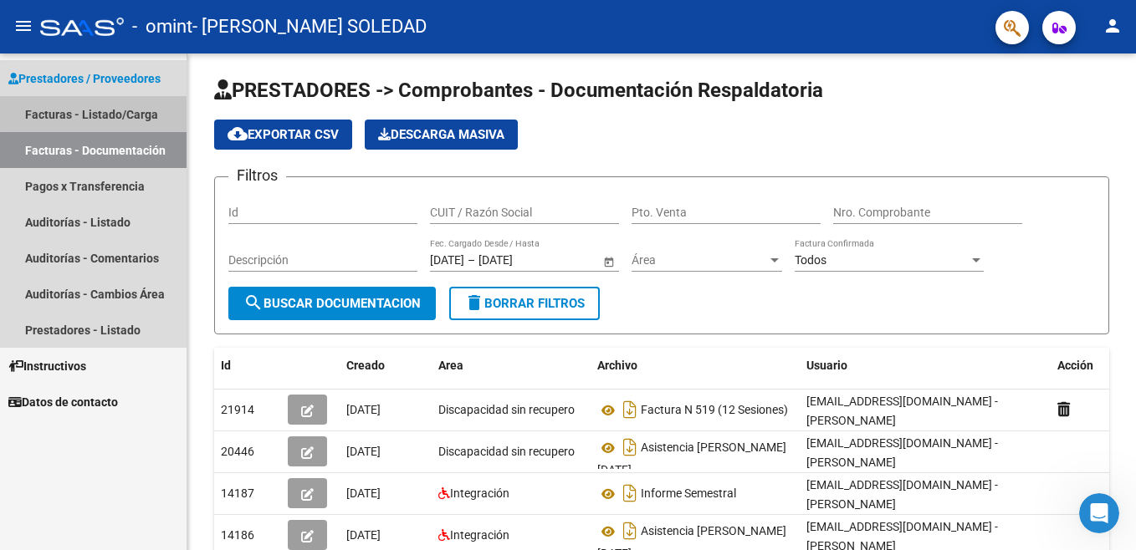
click at [119, 111] on link "Facturas - Listado/Carga" at bounding box center [93, 114] width 187 height 36
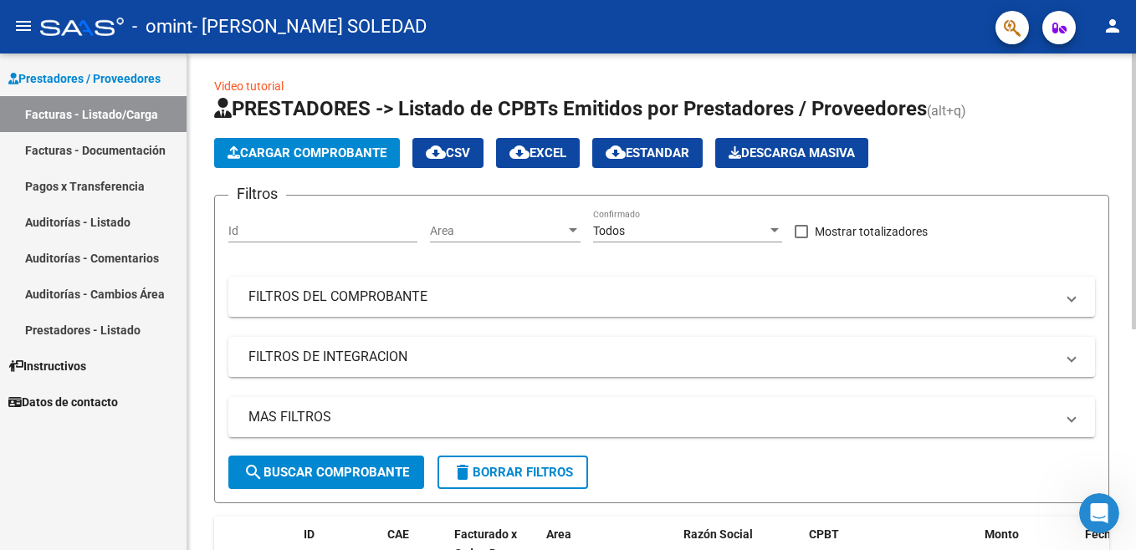
click at [1112, 392] on div "Video tutorial PRESTADORES -> Listado de CPBTs Emitidos por Prestadores / Prove…" at bounding box center [661, 490] width 949 height 880
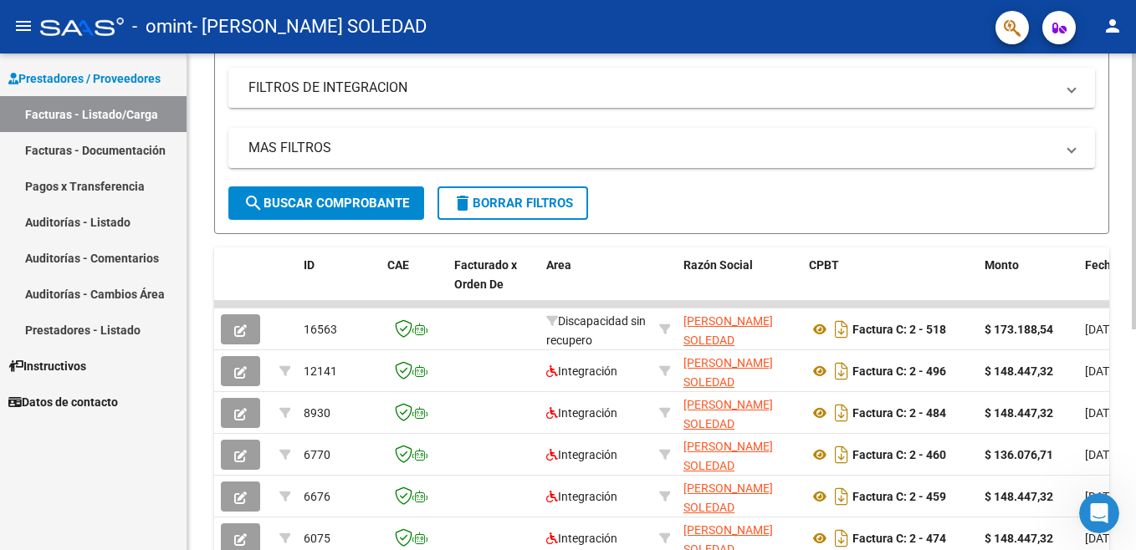
scroll to position [274, 0]
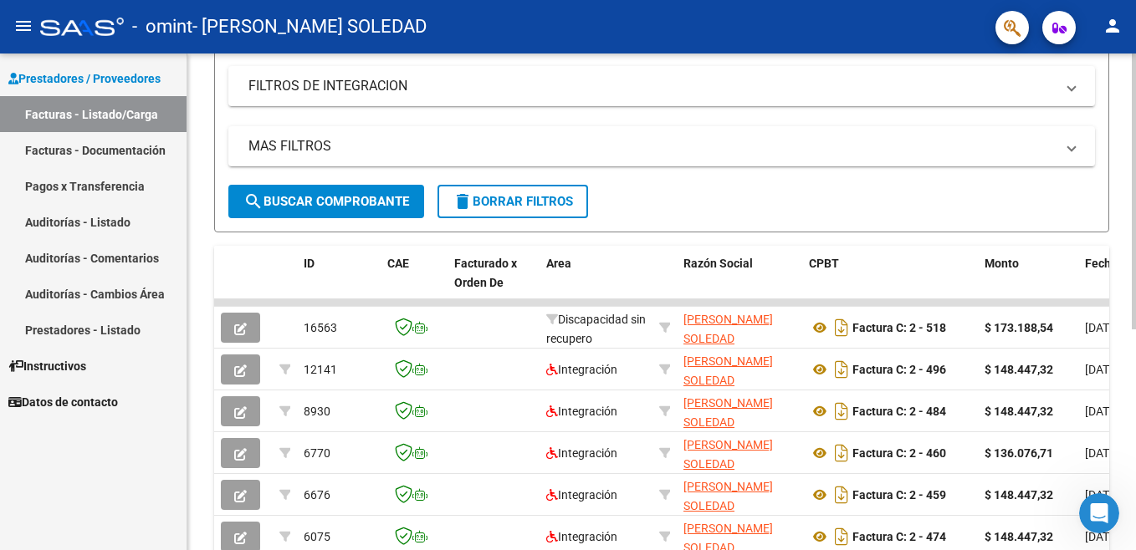
click at [1135, 447] on html "menu - omint - [PERSON_NAME] SOLEDAD person Prestadores / Proveedores Facturas …" at bounding box center [568, 275] width 1136 height 550
drag, startPoint x: 1011, startPoint y: 303, endPoint x: 1088, endPoint y: 306, distance: 77.0
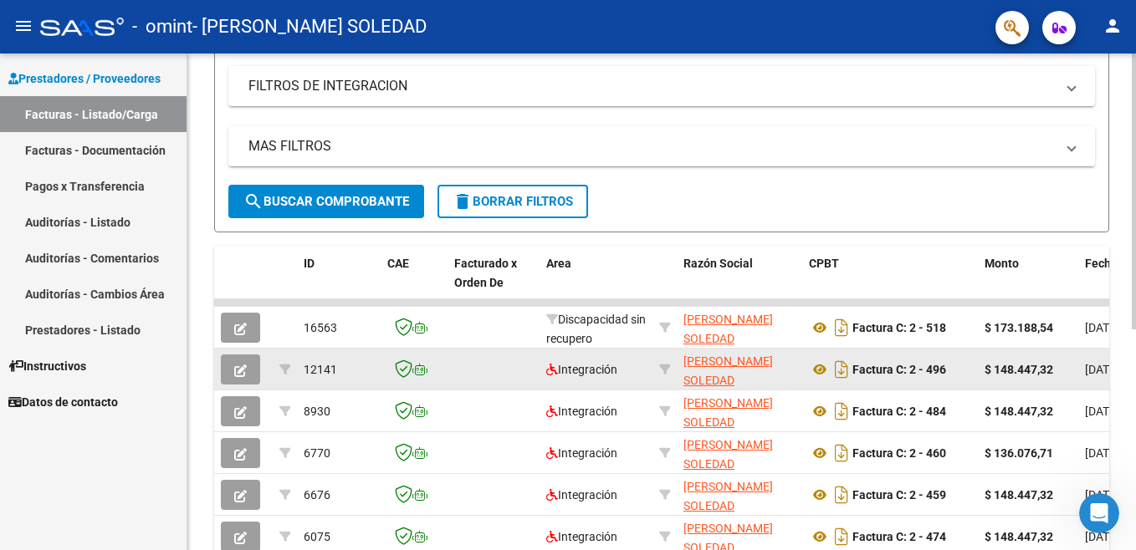
drag, startPoint x: 1088, startPoint y: 306, endPoint x: 898, endPoint y: 354, distance: 196.6
click at [898, 354] on datatable-scroller "16563 Discapacidad sin recupero SANABRIA YANINA SOLEDAD 27281314802 Factura C: …" at bounding box center [661, 428] width 895 height 258
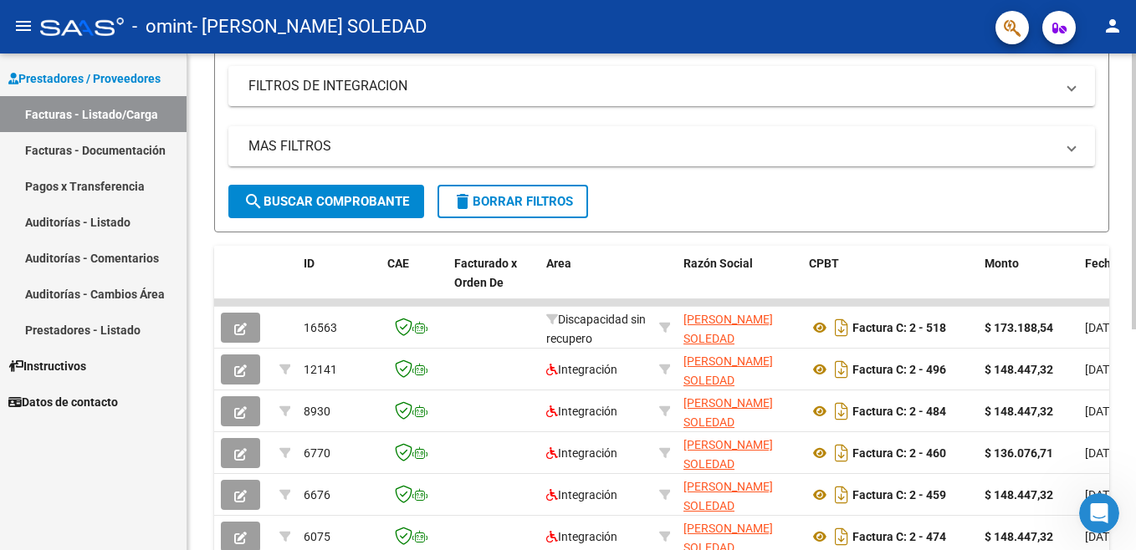
scroll to position [396, 0]
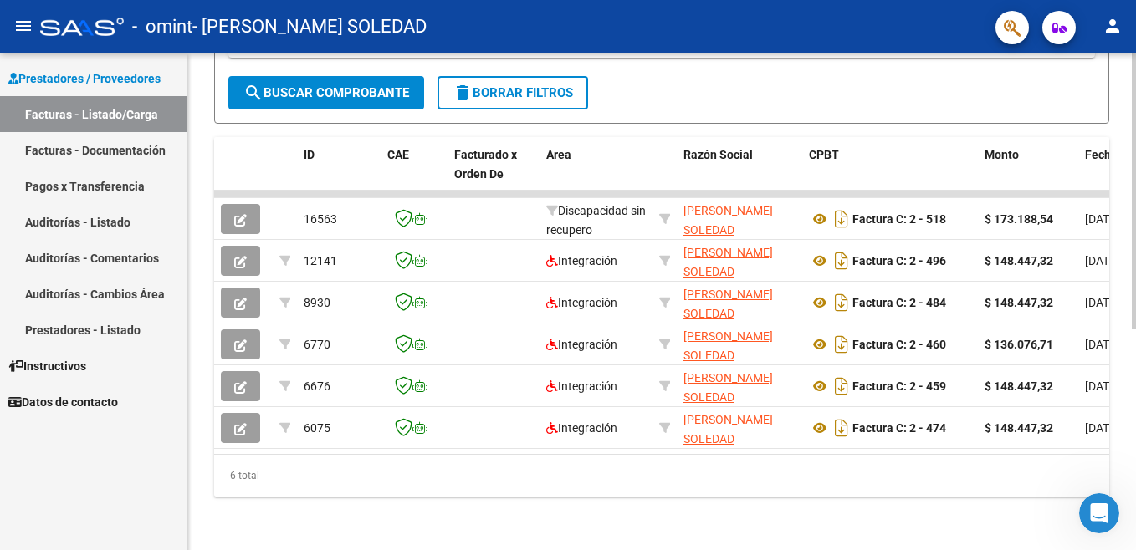
click at [1135, 493] on html "menu - omint - [PERSON_NAME] SOLEDAD person Prestadores / Proveedores Facturas …" at bounding box center [568, 275] width 1136 height 550
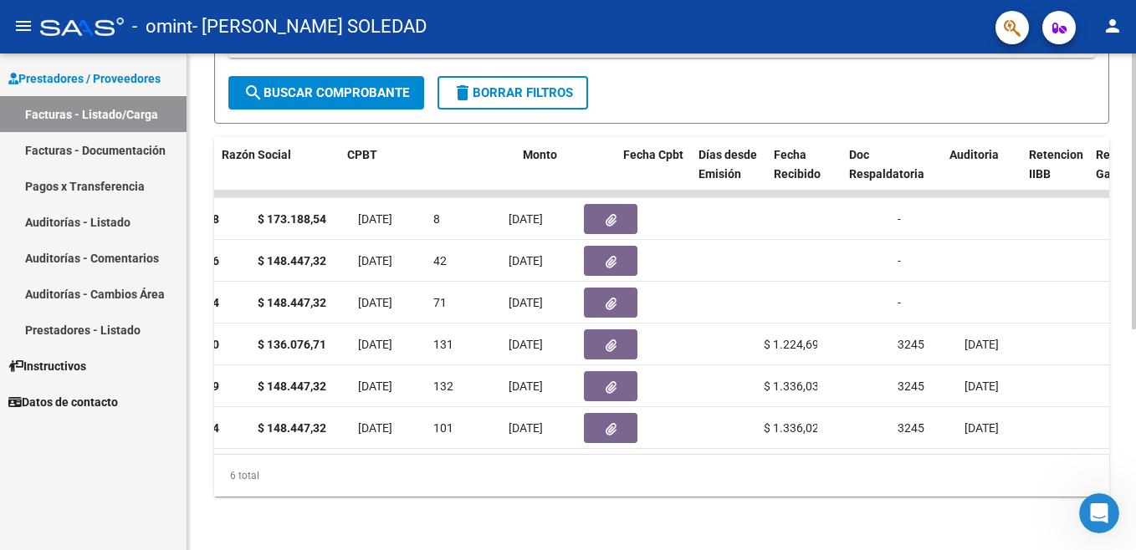
scroll to position [0, 462]
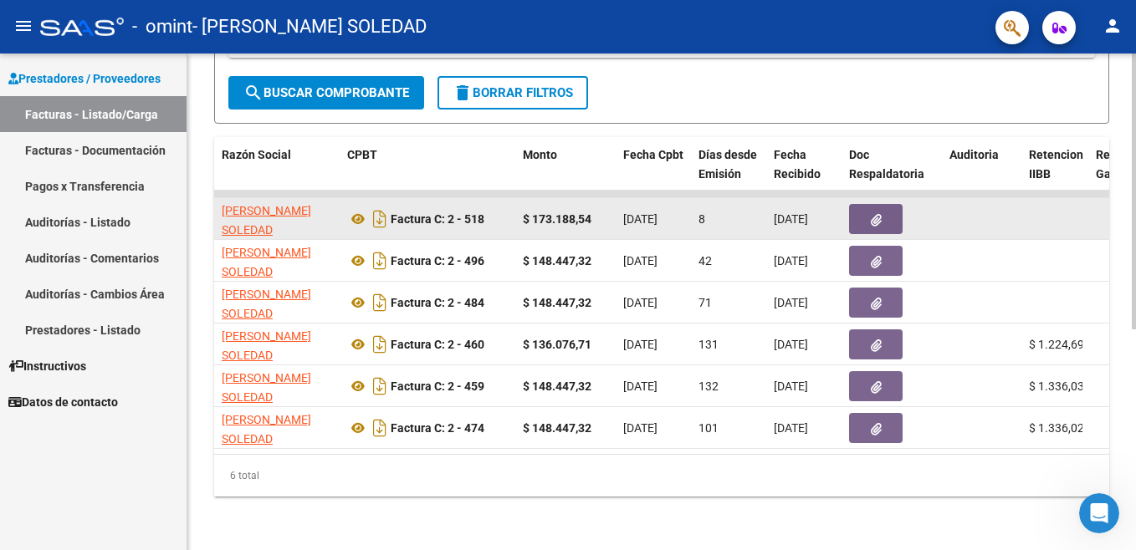
click at [882, 212] on button "button" at bounding box center [876, 219] width 54 height 30
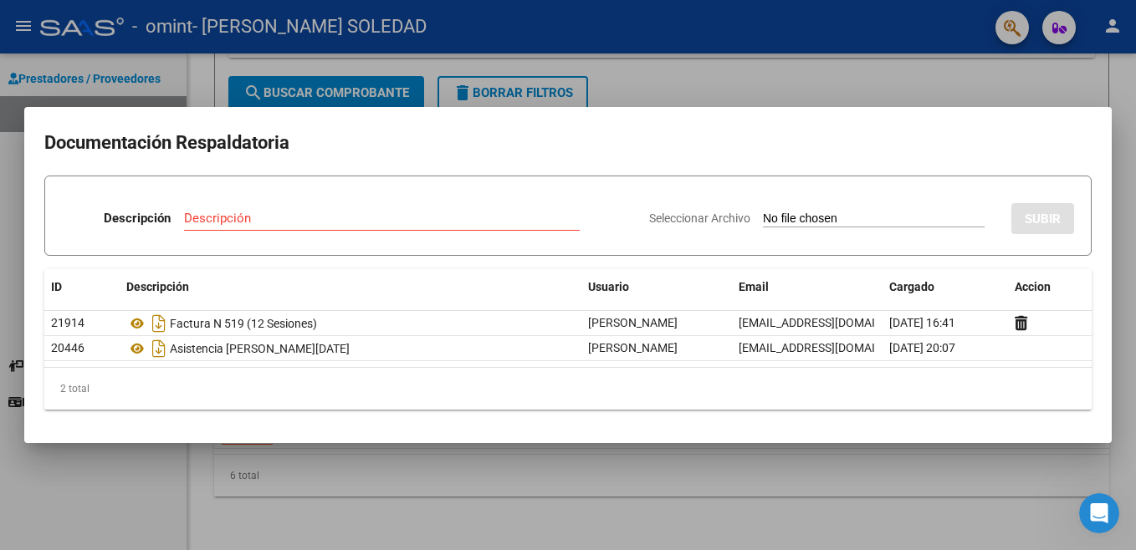
click at [498, 470] on div at bounding box center [568, 275] width 1136 height 550
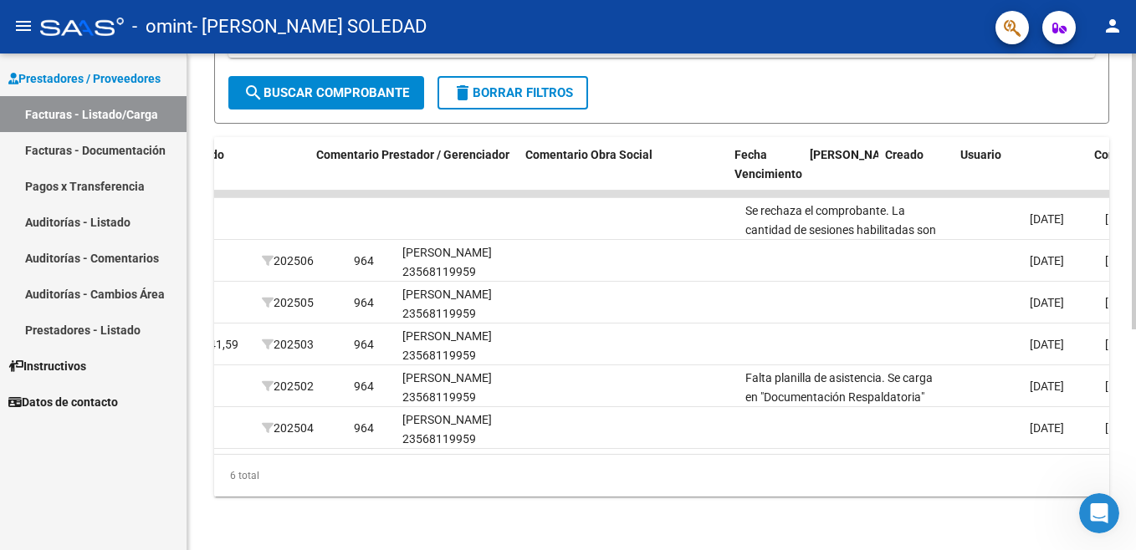
scroll to position [0, 2449]
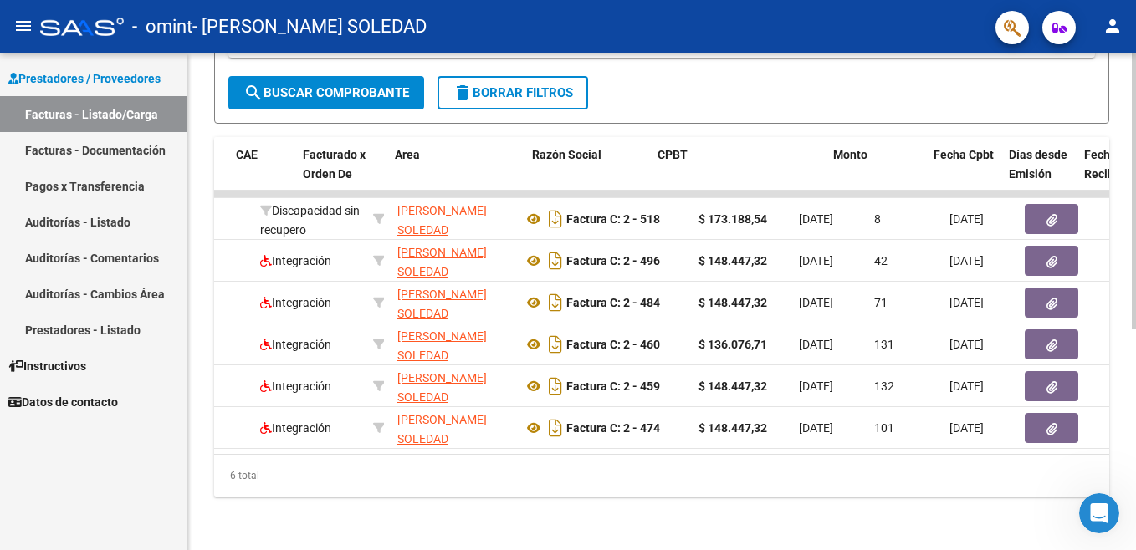
scroll to position [0, 0]
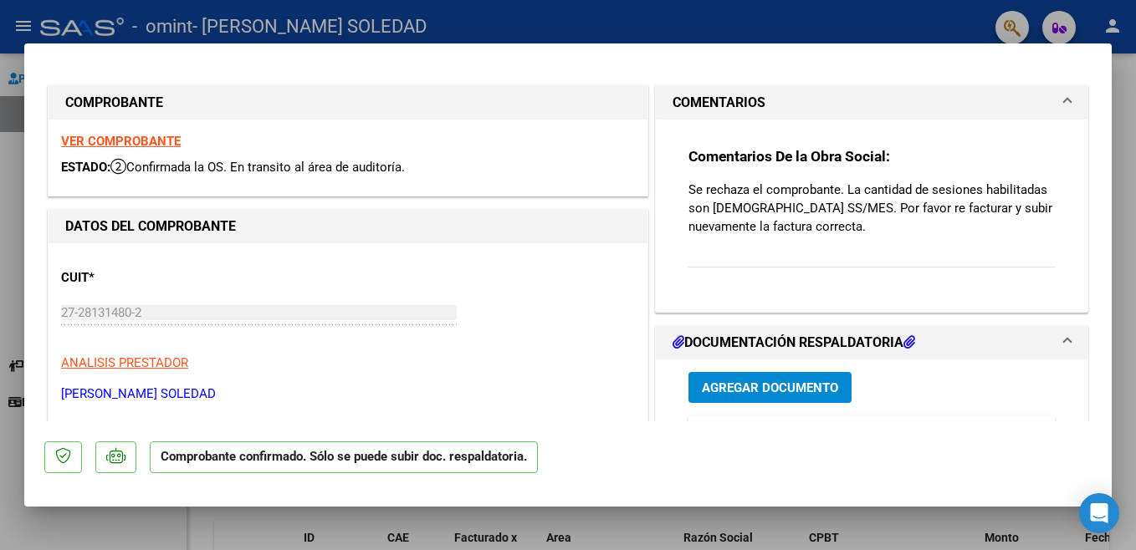
click at [20, 156] on div at bounding box center [568, 275] width 1136 height 550
type input "$ 0,00"
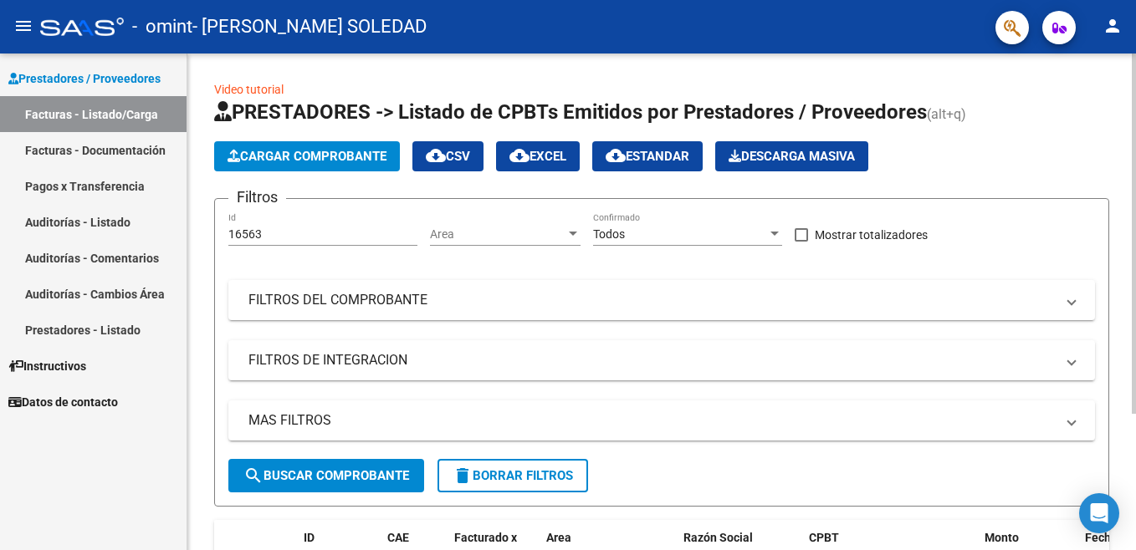
click at [324, 64] on div "Video tutorial PRESTADORES -> Listado de CPBTs Emitidos por Prestadores / Prove…" at bounding box center [661, 389] width 949 height 671
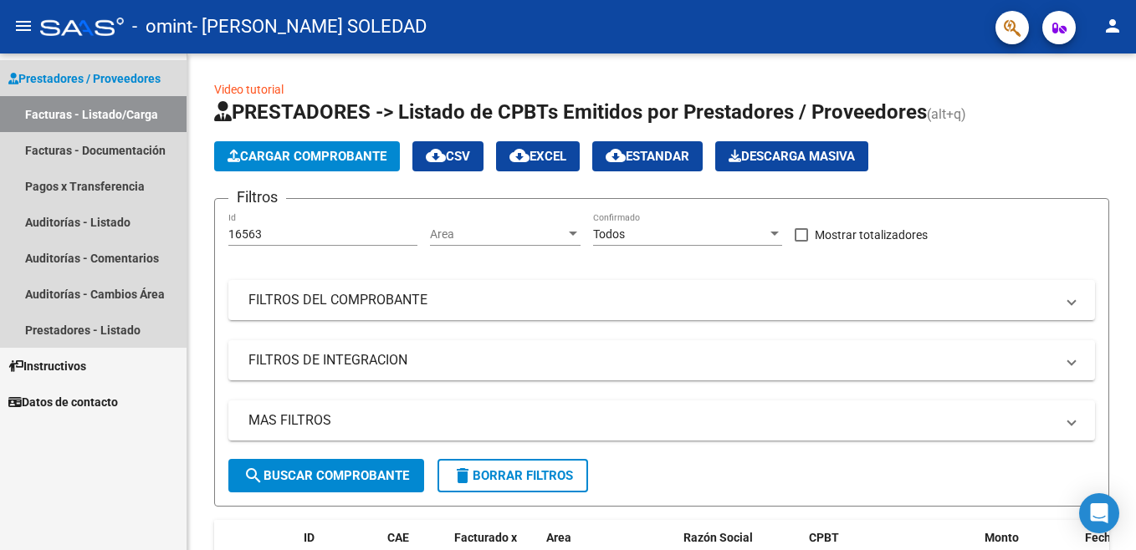
click at [101, 120] on link "Facturas - Listado/Carga" at bounding box center [93, 114] width 187 height 36
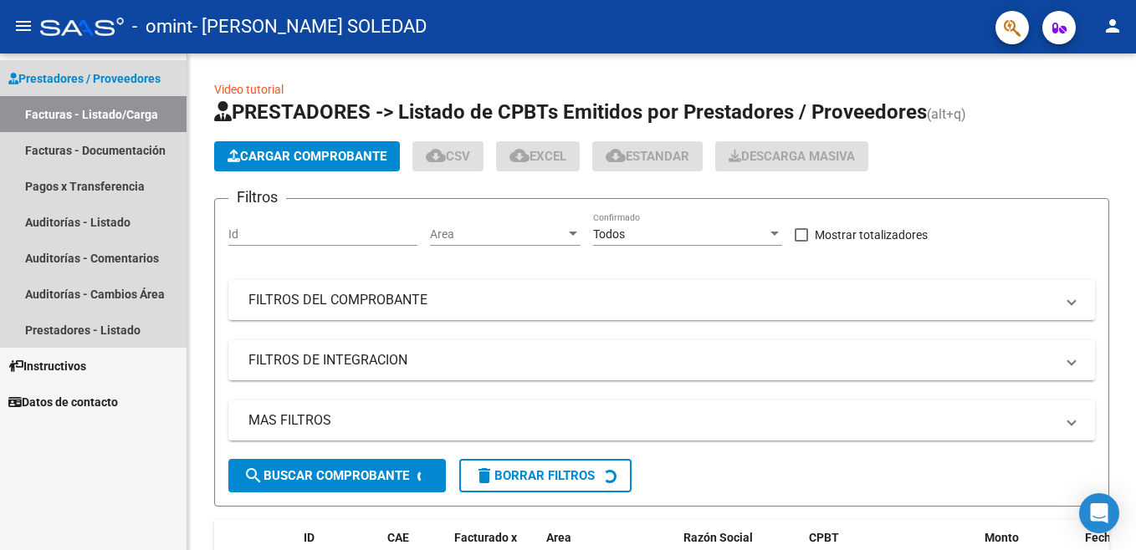
click at [94, 73] on span "Prestadores / Proveedores" at bounding box center [84, 78] width 152 height 18
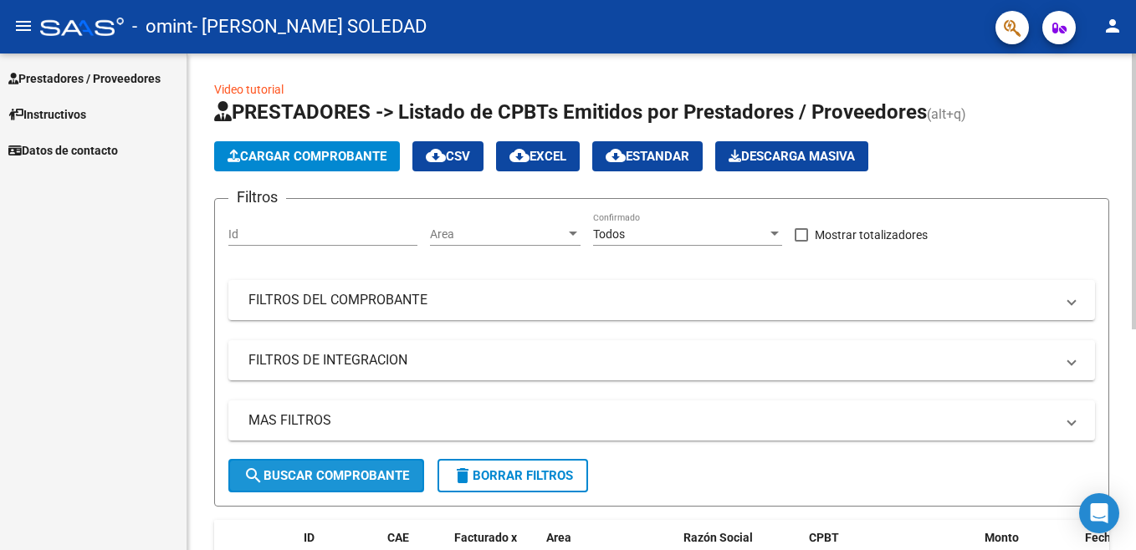
click at [291, 482] on span "search Buscar Comprobante" at bounding box center [326, 475] width 166 height 15
click at [727, 0] on html "menu - omint - [PERSON_NAME] SOLEDAD person Prestadores / Proveedores Facturas …" at bounding box center [568, 275] width 1136 height 550
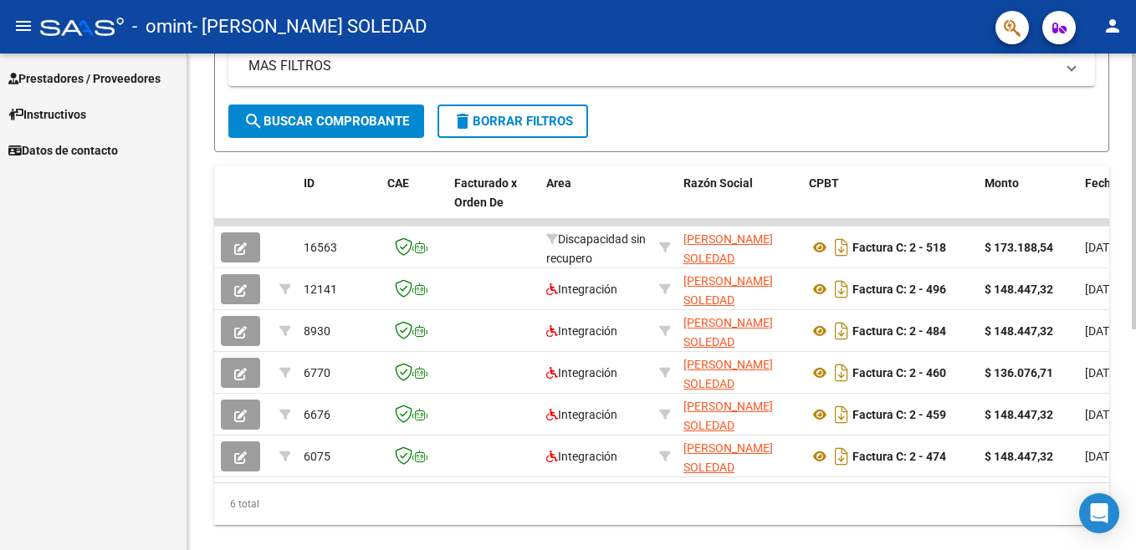
scroll to position [396, 0]
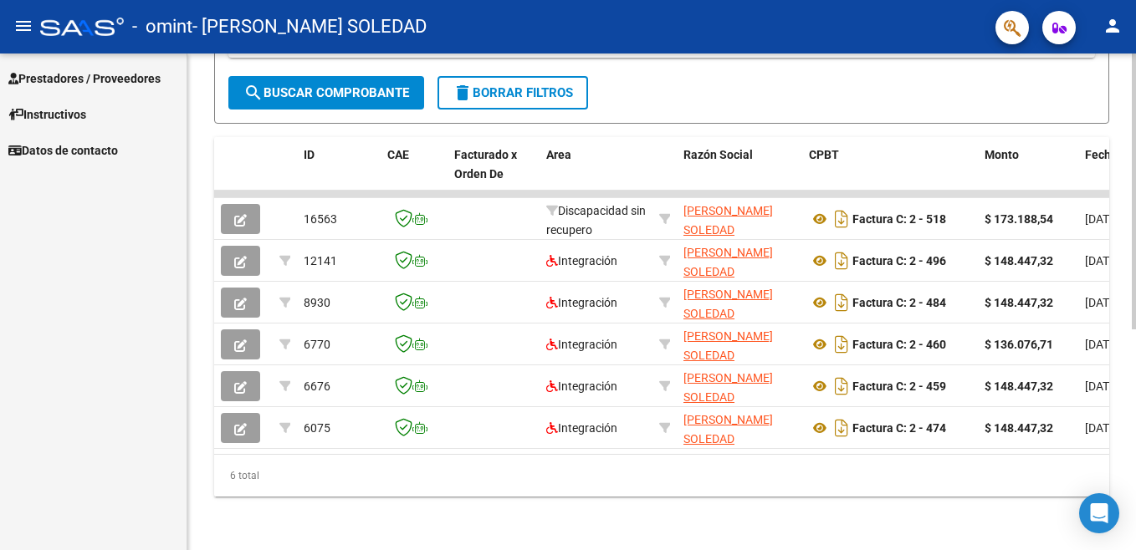
click at [1135, 461] on html "menu - omint - [PERSON_NAME] SOLEDAD person Prestadores / Proveedores Facturas …" at bounding box center [568, 275] width 1136 height 550
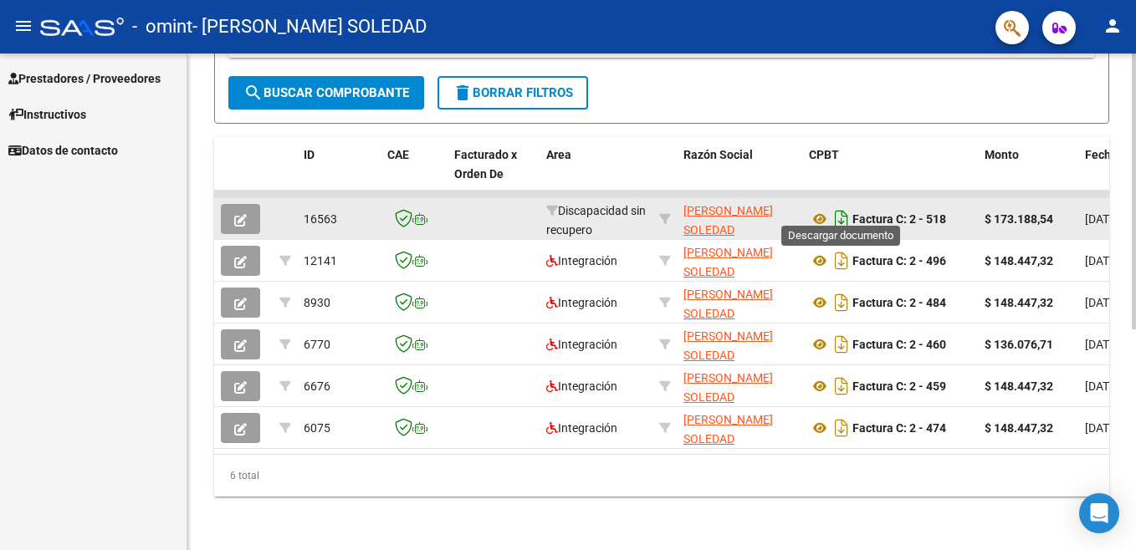
click at [840, 206] on icon "Descargar documento" at bounding box center [842, 219] width 22 height 27
